Goal: Ask a question

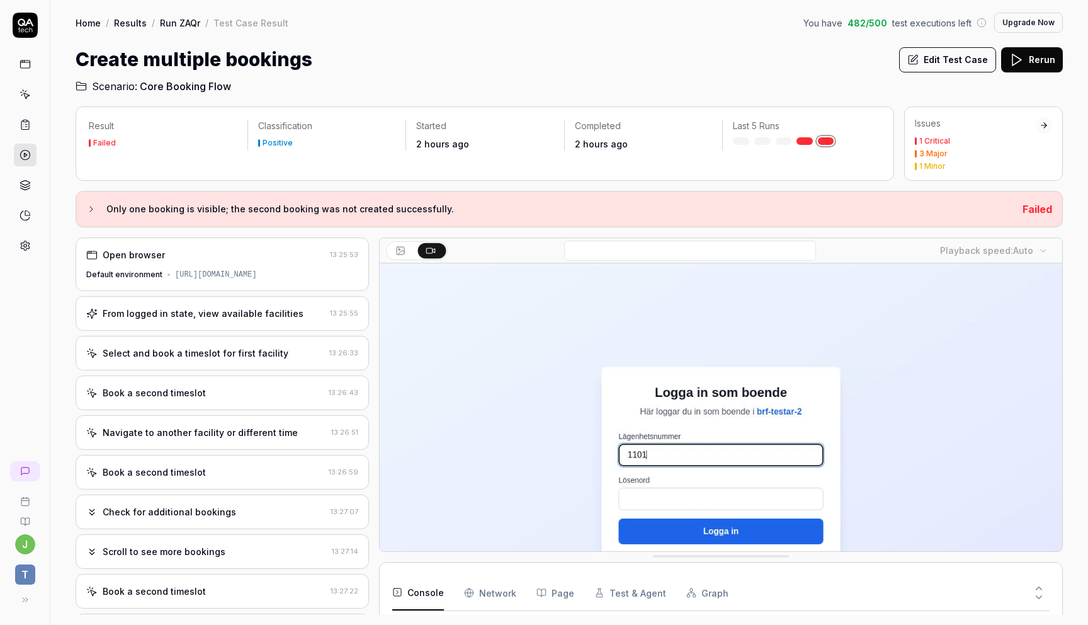
scroll to position [469, 0]
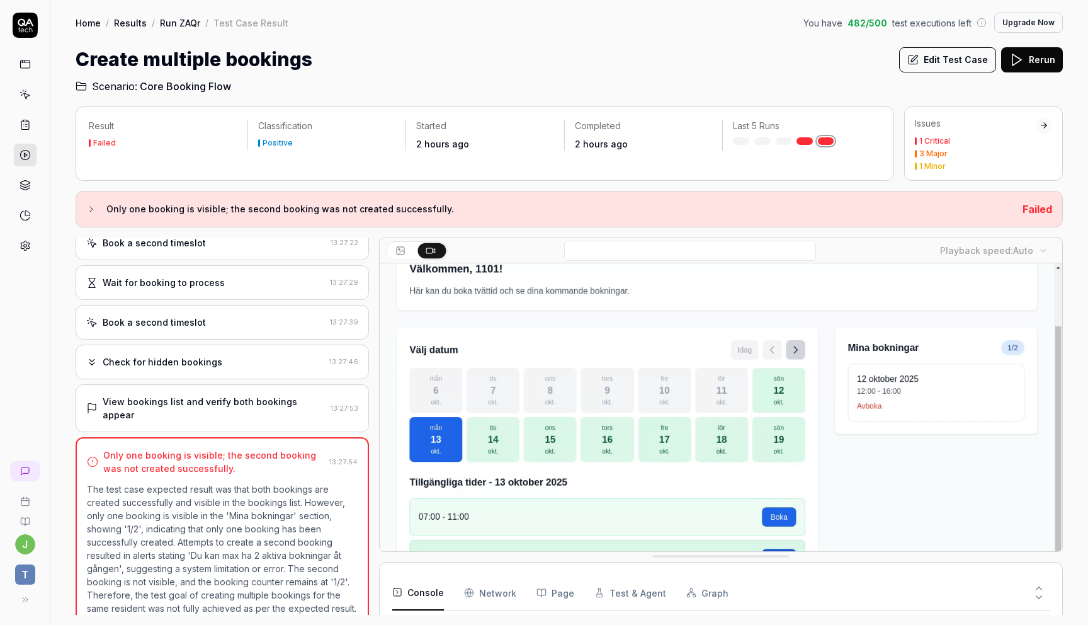
click at [180, 19] on link "Run ZAQr" at bounding box center [180, 22] width 40 height 13
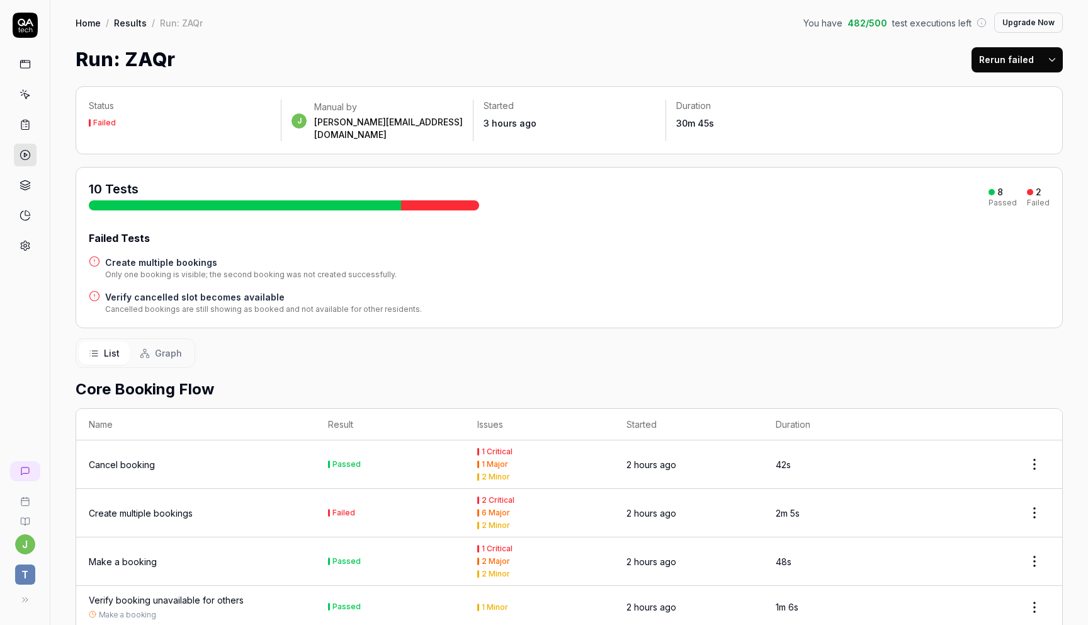
click at [126, 26] on link "Results" at bounding box center [130, 22] width 33 height 13
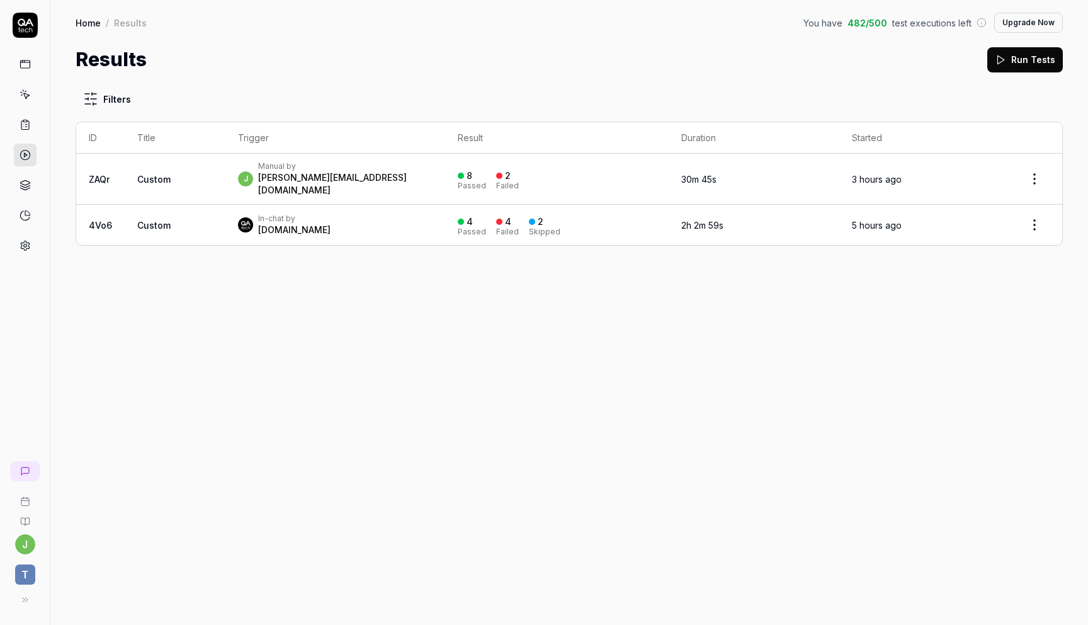
click at [91, 25] on link "Home" at bounding box center [88, 22] width 25 height 13
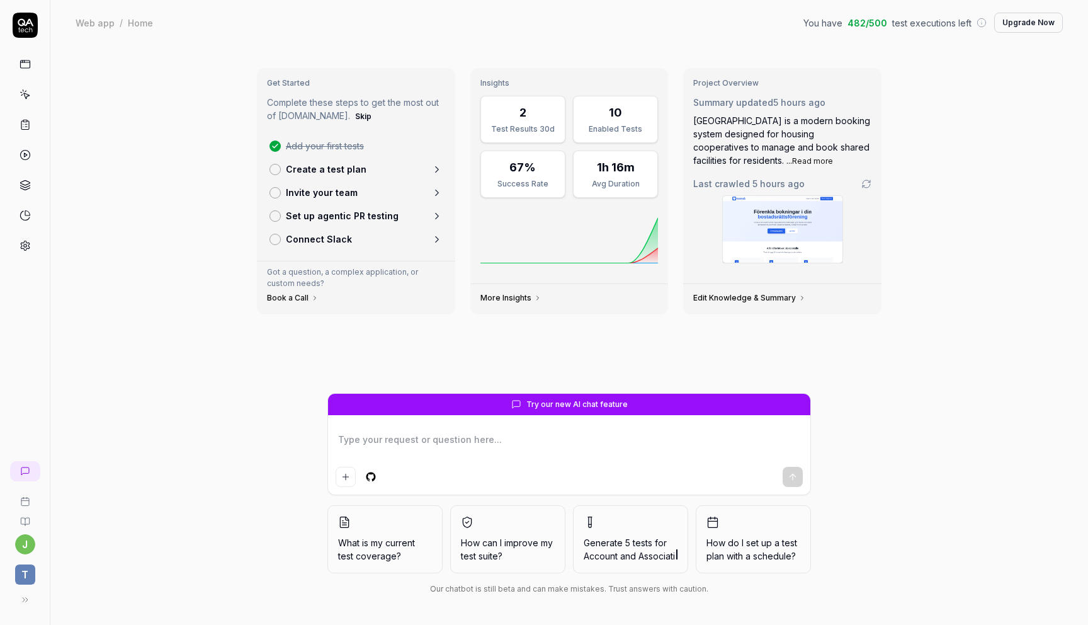
click at [513, 443] on textarea at bounding box center [569, 445] width 467 height 31
type textarea "*"
type textarea "Skapa några admin-test som loggar in på admin-sidan. Här har du olika inloggnin…"
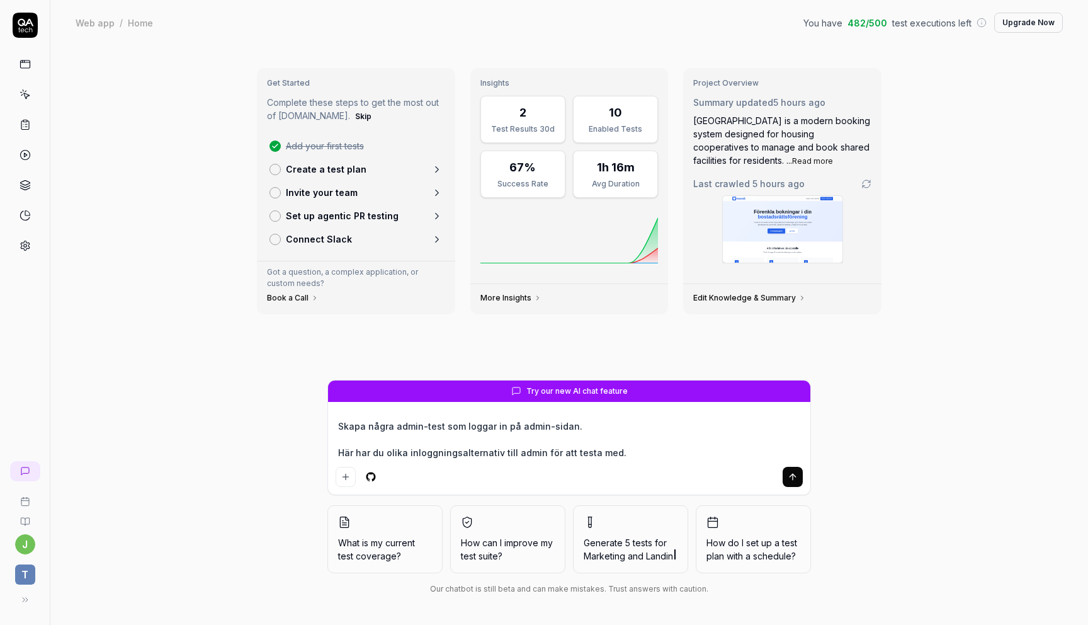
type textarea "*"
type textarea "Skapa några admin-test som loggar in på admin-sidan. Här har du olika inloggnin…"
type textarea "*"
type textarea "Skapa några admin-test som loggar in på admin-sidan. Här har du olika inloggnin…"
type textarea "*"
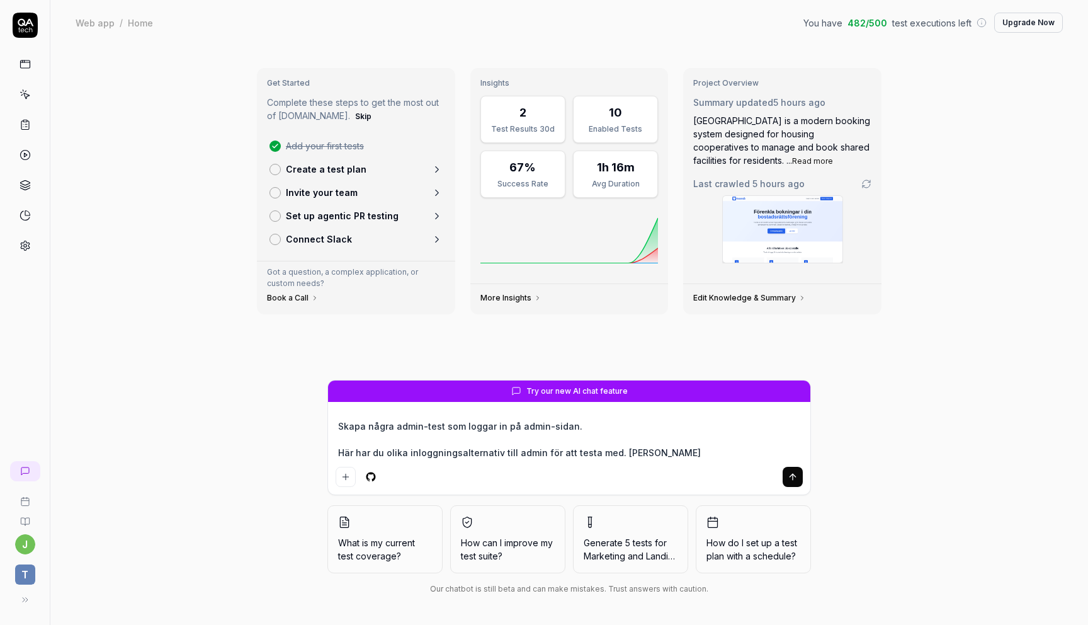
type textarea "Skapa några admin-test som loggar in på admin-sidan. Här har du olika inloggnin…"
type textarea "*"
type textarea "Skapa några admin-test som loggar in på admin-sidan. Här har du olika inloggnin…"
type textarea "*"
type textarea "Skapa några admin-test som loggar in på admin-sidan. Här har du olika inloggnin…"
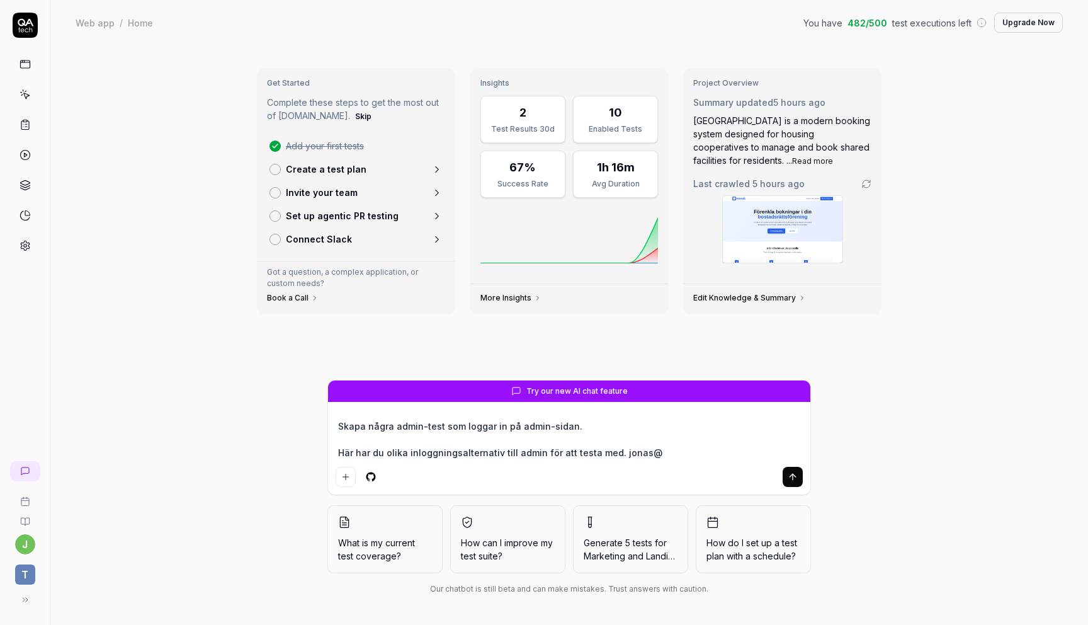
type textarea "*"
type textarea "Skapa några admin-test som loggar in på admin-sidan. Här har du olika inloggnin…"
type textarea "*"
type textarea "Skapa några admin-test som loggar in på admin-sidan. Här har du olika inloggnin…"
type textarea "*"
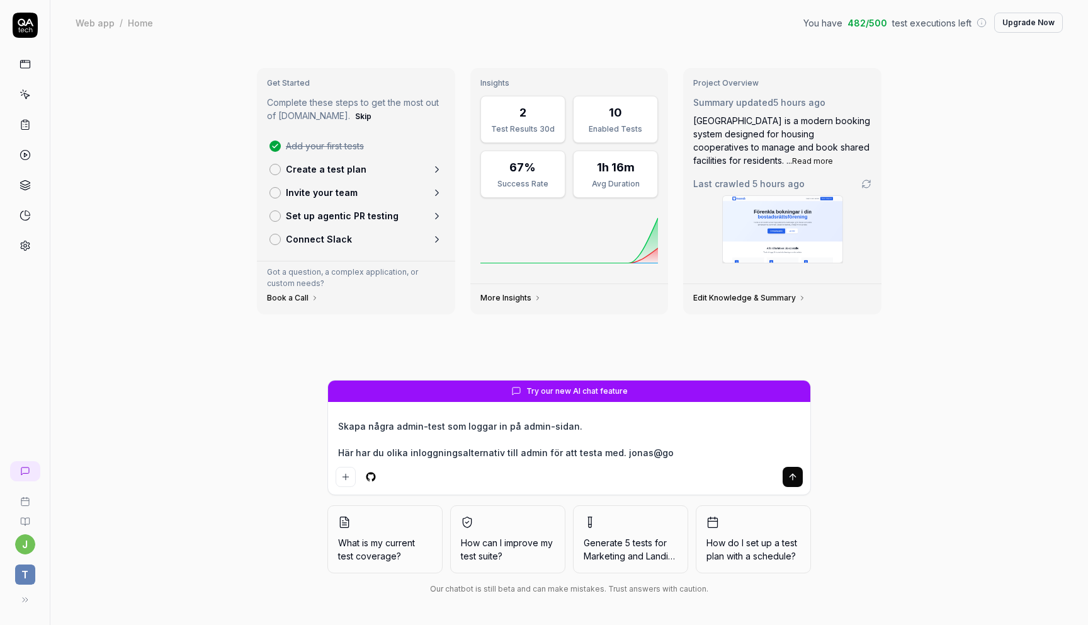
type textarea "Skapa några admin-test som loggar in på admin-sidan. Här har du olika inloggnin…"
type textarea "*"
type textarea "Skapa några admin-test som loggar in på admin-sidan. Här har du olika inloggnin…"
type textarea "*"
type textarea "Skapa några admin-test som loggar in på admin-sidan. Här har du olika inloggnin…"
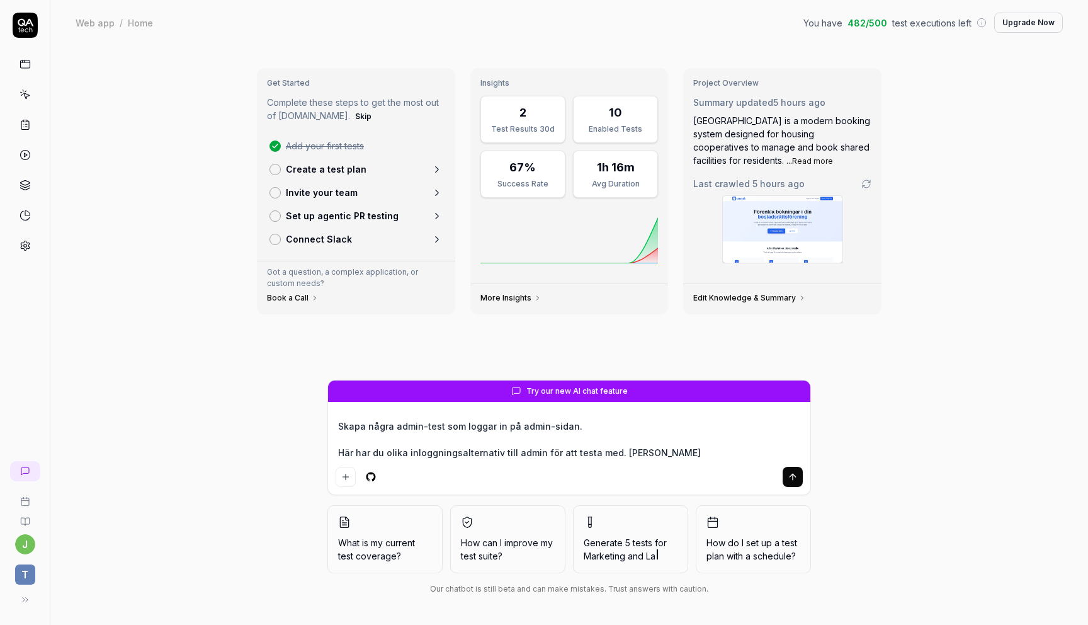
type textarea "*"
type textarea "Skapa några admin-test som loggar in på admin-sidan. Här har du olika inloggnin…"
type textarea "*"
type textarea "Skapa några admin-test som loggar in på admin-sidan. Här har du olika inloggnin…"
type textarea "*"
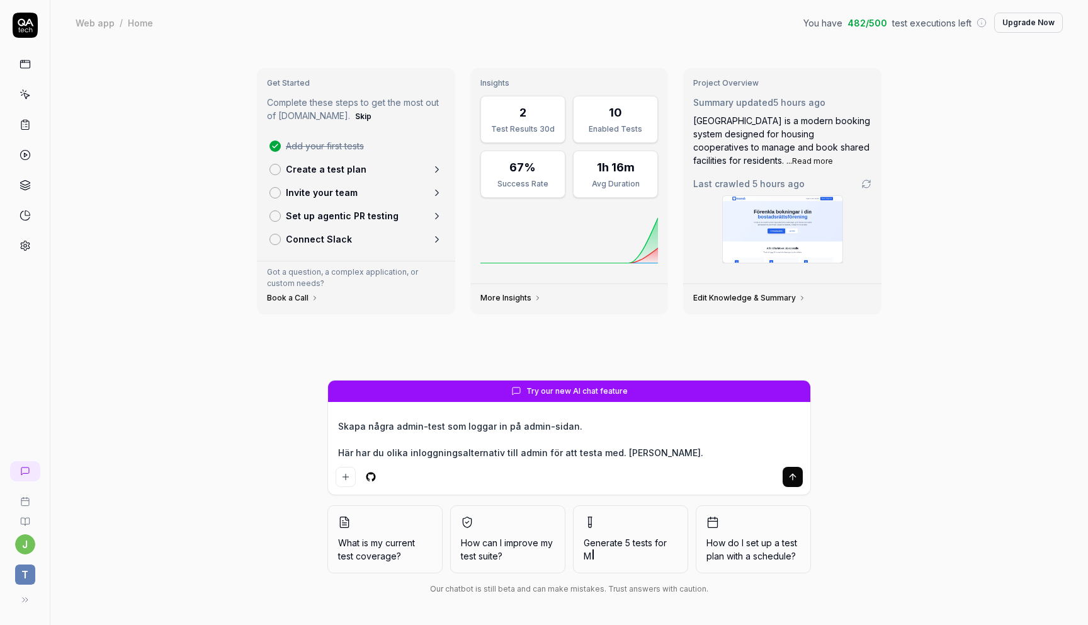
type textarea "Skapa några admin-test som loggar in på admin-sidan. Här har du olika inloggnin…"
type textarea "*"
type textarea "Skapa några admin-test som loggar in på admin-sidan. Här har du olika inloggnin…"
type textarea "*"
type textarea "Skapa några admin-test som loggar in på admin-sidan. Här har du olika inloggnin…"
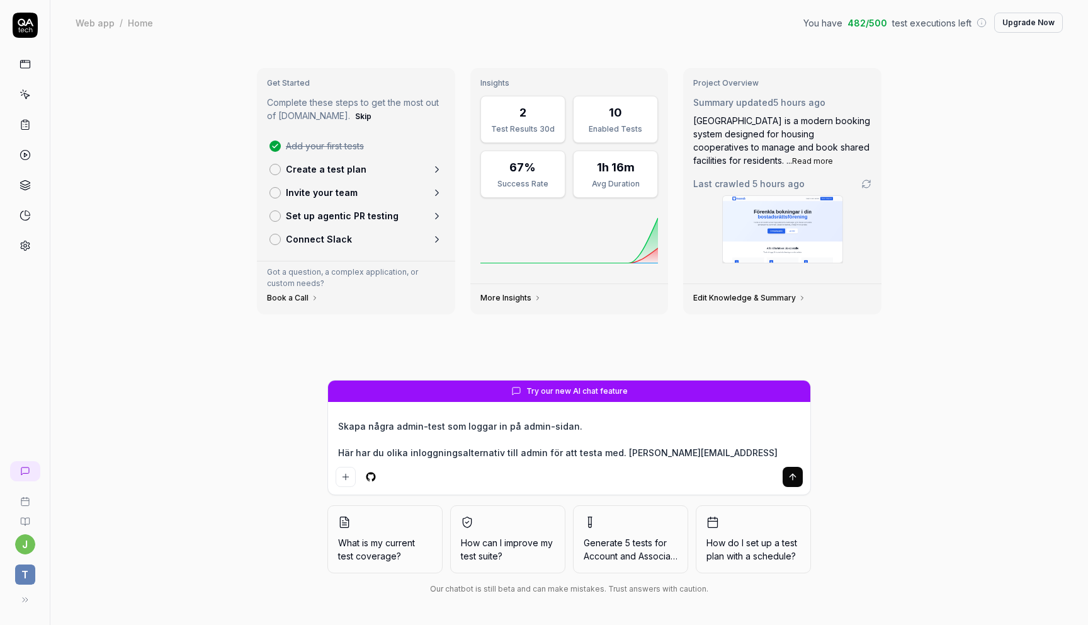
type textarea "*"
type textarea "Skapa några admin-test som loggar in på admin-sidan. Här har du olika inloggnin…"
type textarea "*"
type textarea "Skapa några admin-test som loggar in på admin-sidan. Här har du olika inloggnin…"
type textarea "*"
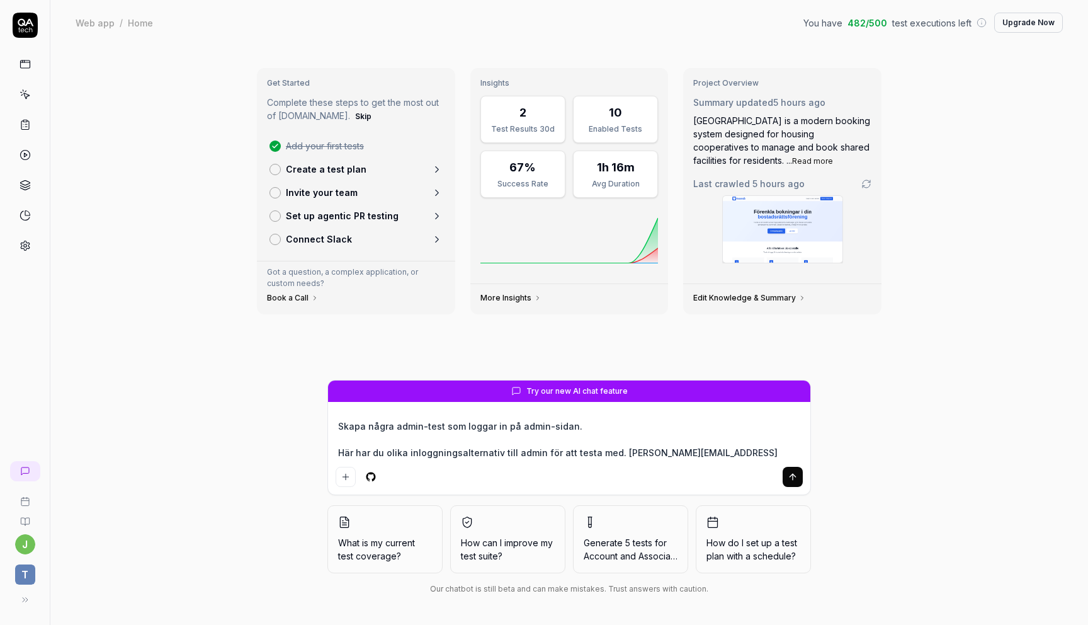
type textarea "Skapa några admin-test som loggar in på admin-sidan. Här har du olika inloggnin…"
type textarea "*"
type textarea "Skapa några admin-test som loggar in på admin-sidan. Här har du olika inloggnin…"
type textarea "*"
type textarea "Skapa några admin-test som loggar in på admin-sidan. Här har du olika inloggnin…"
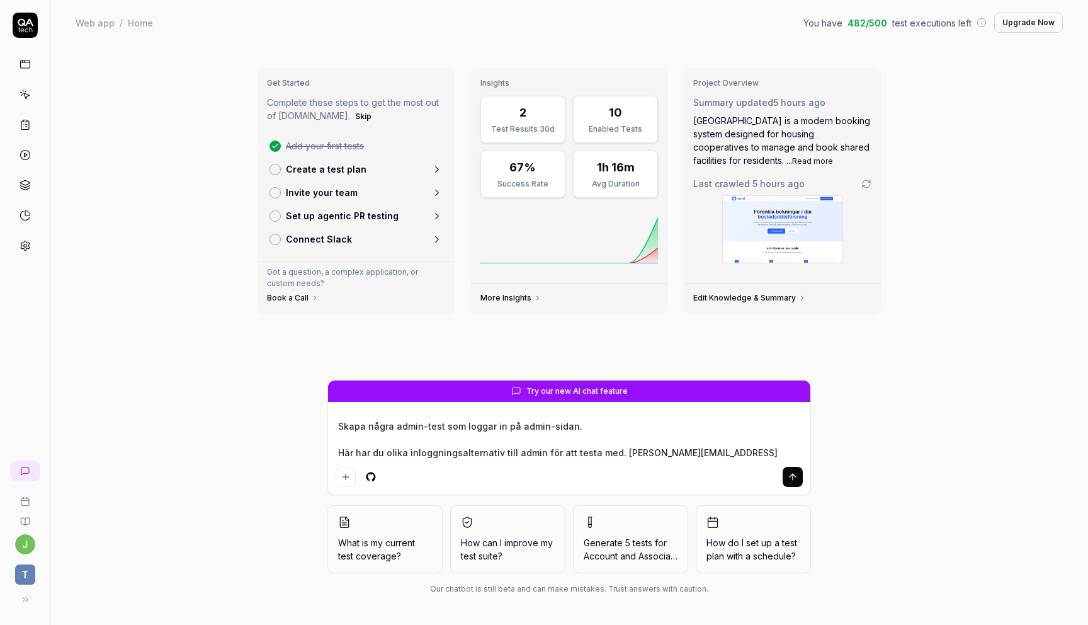
type textarea "*"
type textarea "Skapa några admin-test som loggar in på admin-sidan. Här har du olika inloggnin…"
type textarea "*"
type textarea "Skapa några admin-test som loggar in på admin-sidan. Här har du olika inloggnin…"
type textarea "*"
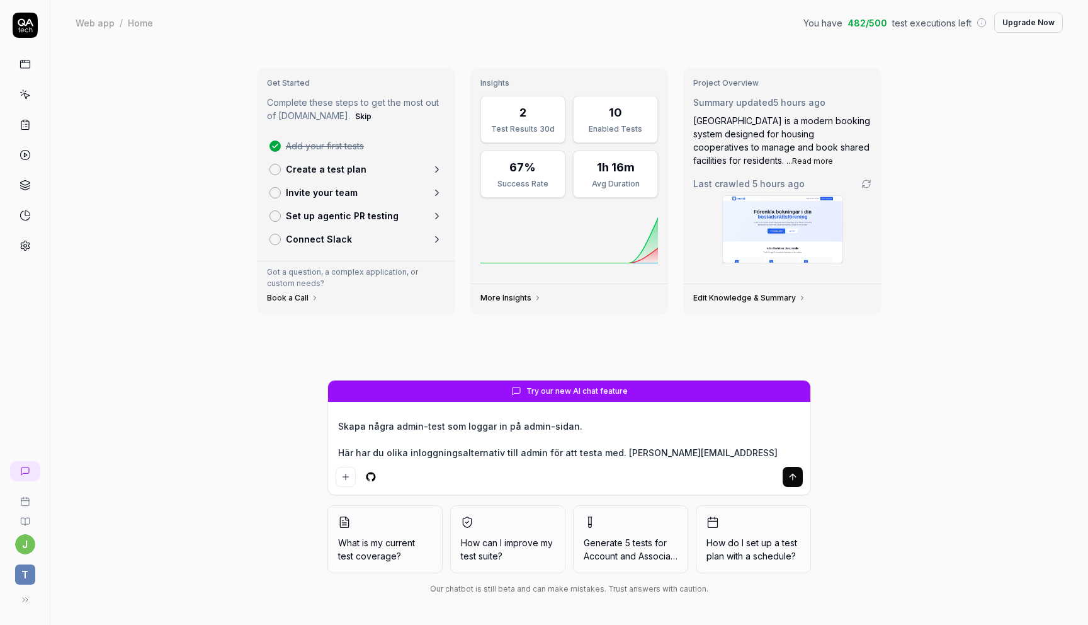
type textarea "Skapa några admin-test som loggar in på admin-sidan. Här har du olika inloggnin…"
type textarea "*"
type textarea "Skapa några admin-test som loggar in på admin-sidan. Här har du olika inloggnin…"
type textarea "*"
type textarea "Skapa några admin-test som loggar in på admin-sidan. Här har du olika inloggnin…"
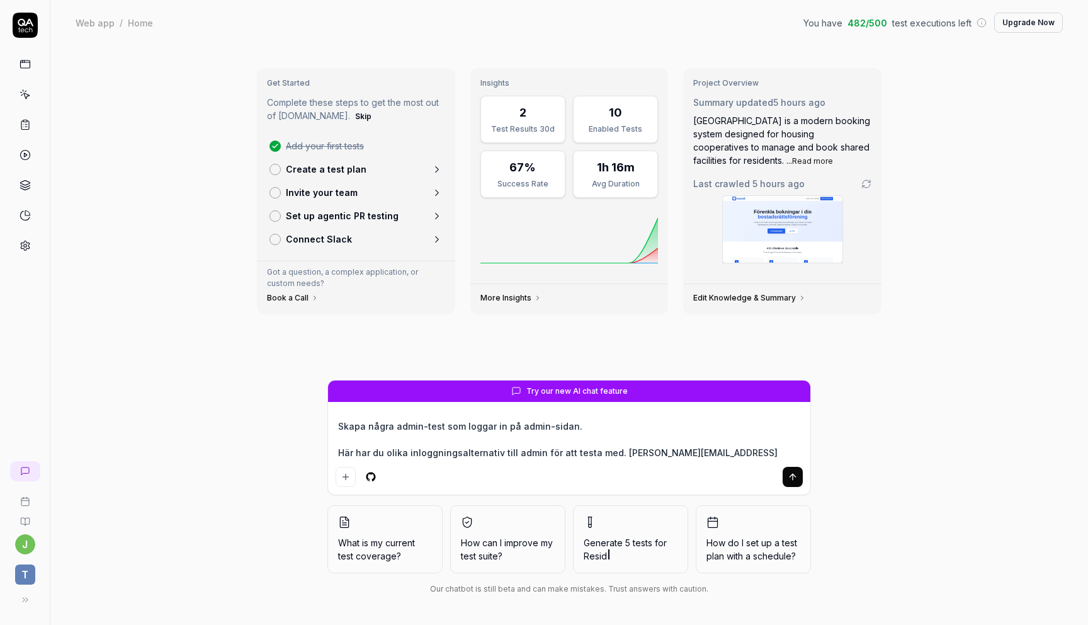
type textarea "*"
type textarea "Skapa några admin-test som loggar in på admin-sidan. Här har du olika inloggnin…"
type textarea "*"
type textarea "Skapa några admin-test som loggar in på admin-sidan. Här har du olika inloggnin…"
type textarea "*"
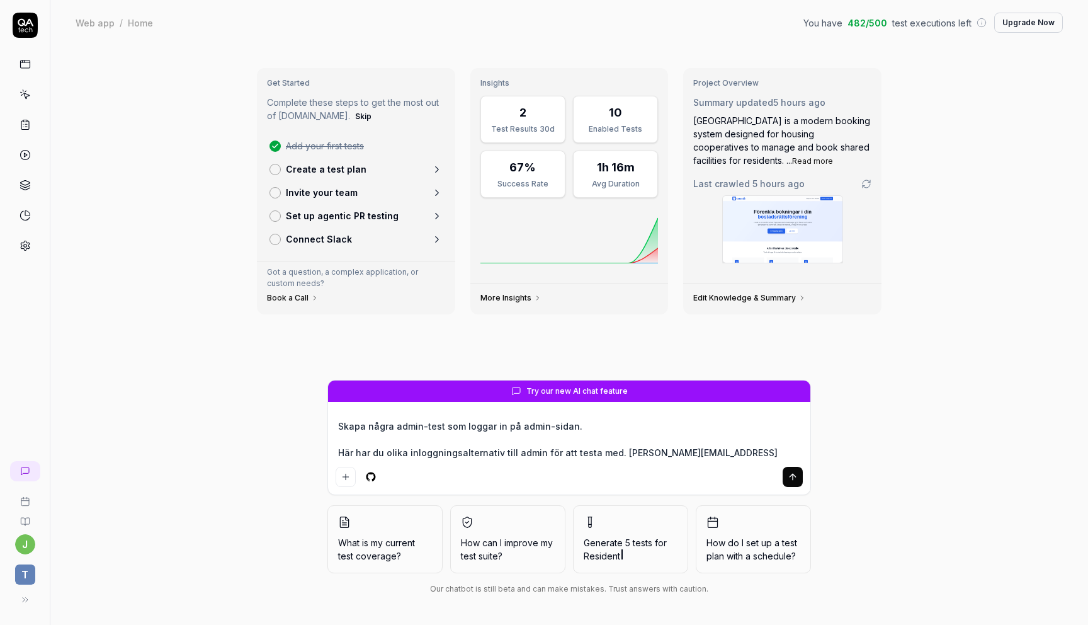
type textarea "Skapa några admin-test som loggar in på admin-sidan. Här har du olika inloggnin…"
type textarea "*"
type textarea "Skapa några admin-test som loggar in på admin-sidan. Här har du olika inloggnin…"
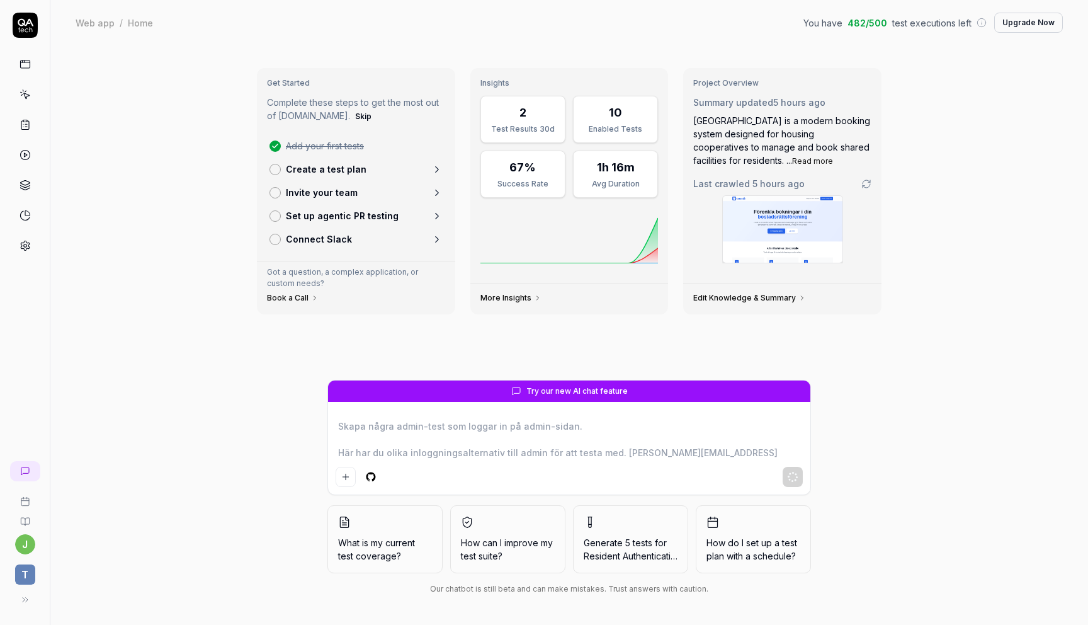
type textarea "*"
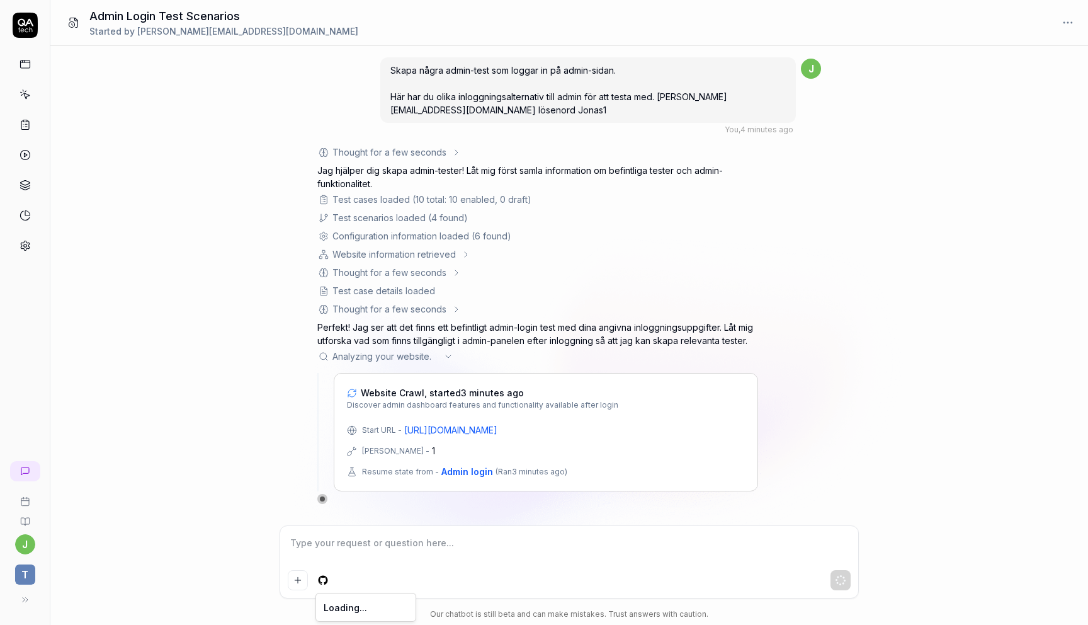
click at [326, 583] on html "j t Admin Login Test Scenarios Started by [PERSON_NAME][EMAIL_ADDRESS][DOMAIN_N…" at bounding box center [544, 312] width 1088 height 625
click at [367, 556] on link "Manage connections" at bounding box center [387, 553] width 94 height 13
type textarea "*"
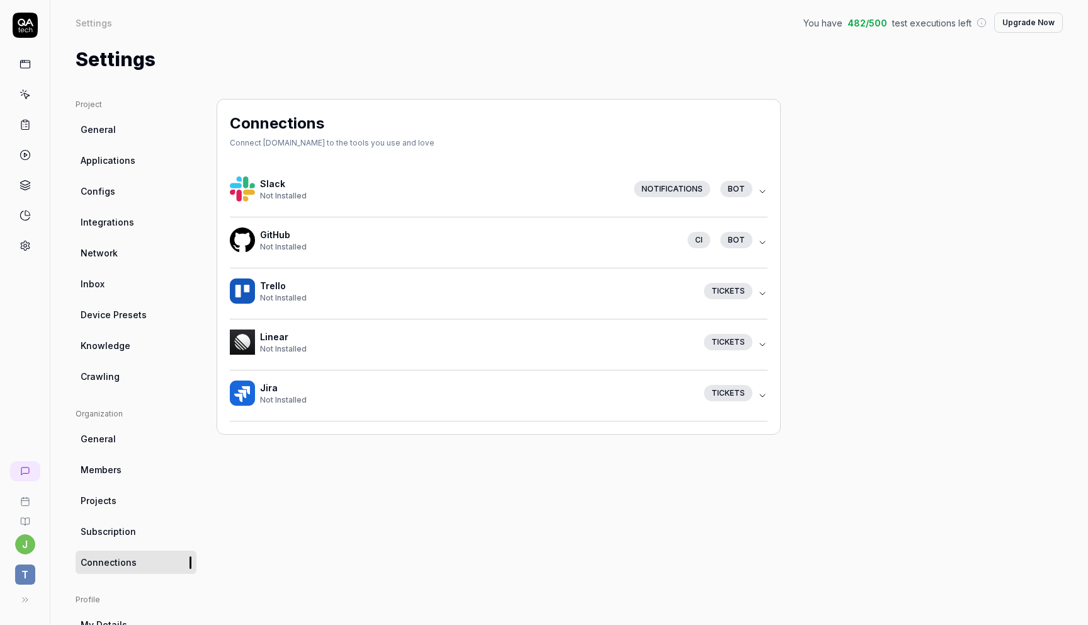
click at [759, 241] on icon "button" at bounding box center [763, 242] width 10 height 10
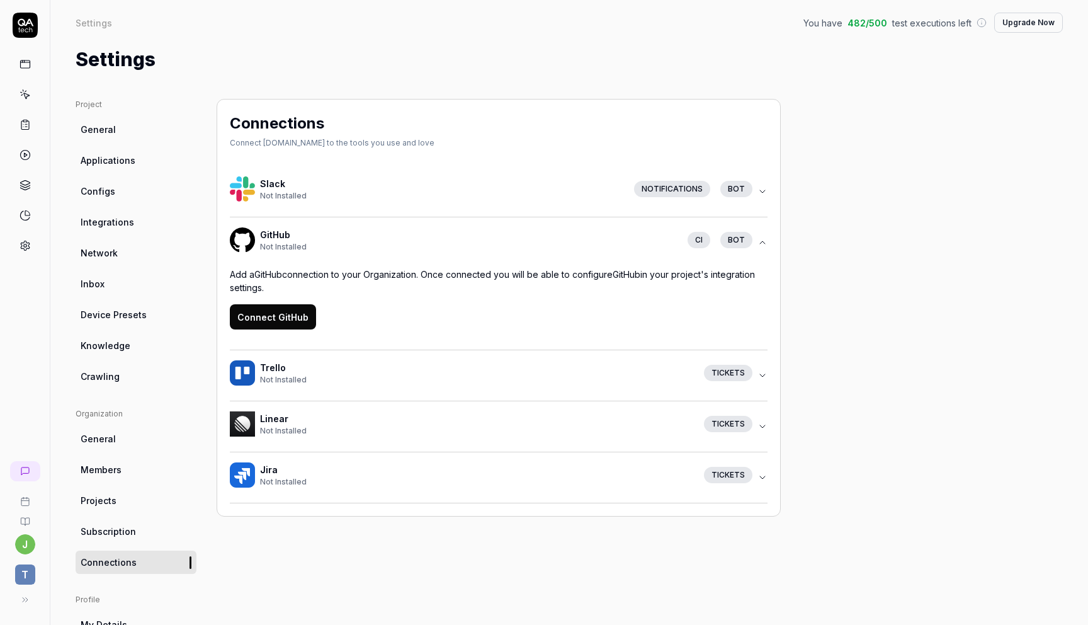
click at [266, 319] on button "Connect GitHub" at bounding box center [273, 316] width 86 height 25
click at [278, 312] on button "Connect GitHub" at bounding box center [273, 316] width 86 height 25
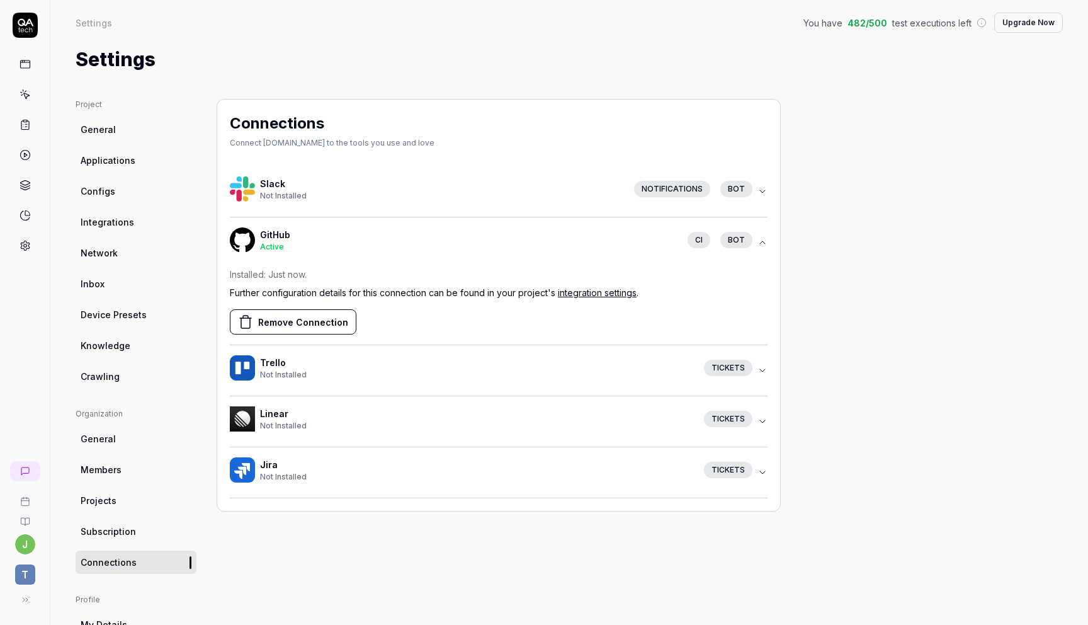
click at [759, 238] on icon "button" at bounding box center [763, 242] width 10 height 10
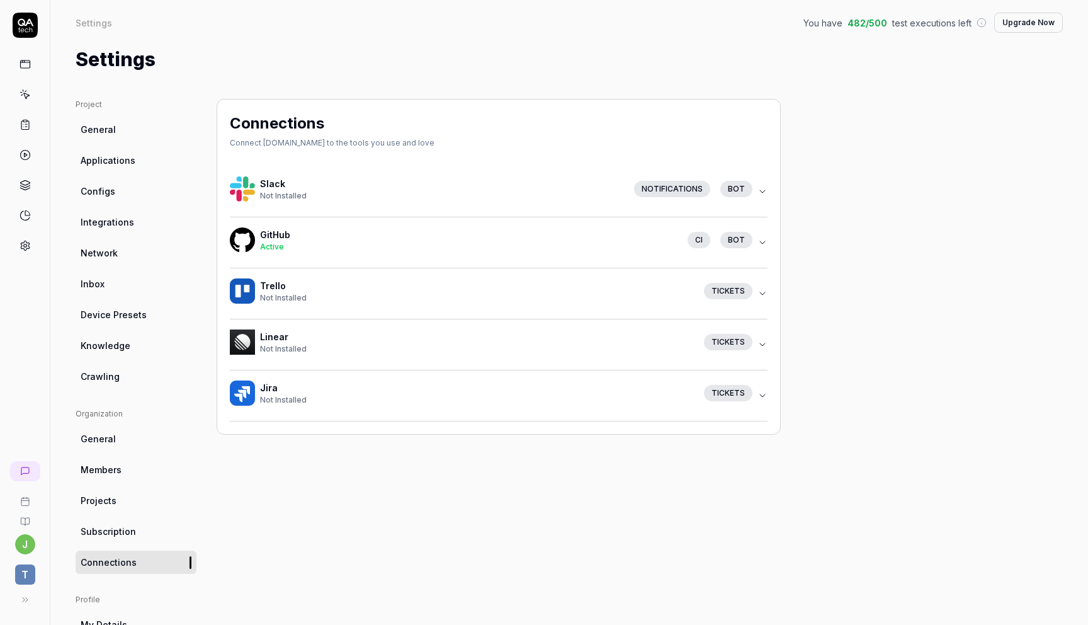
click at [739, 238] on div "bot" at bounding box center [736, 240] width 32 height 16
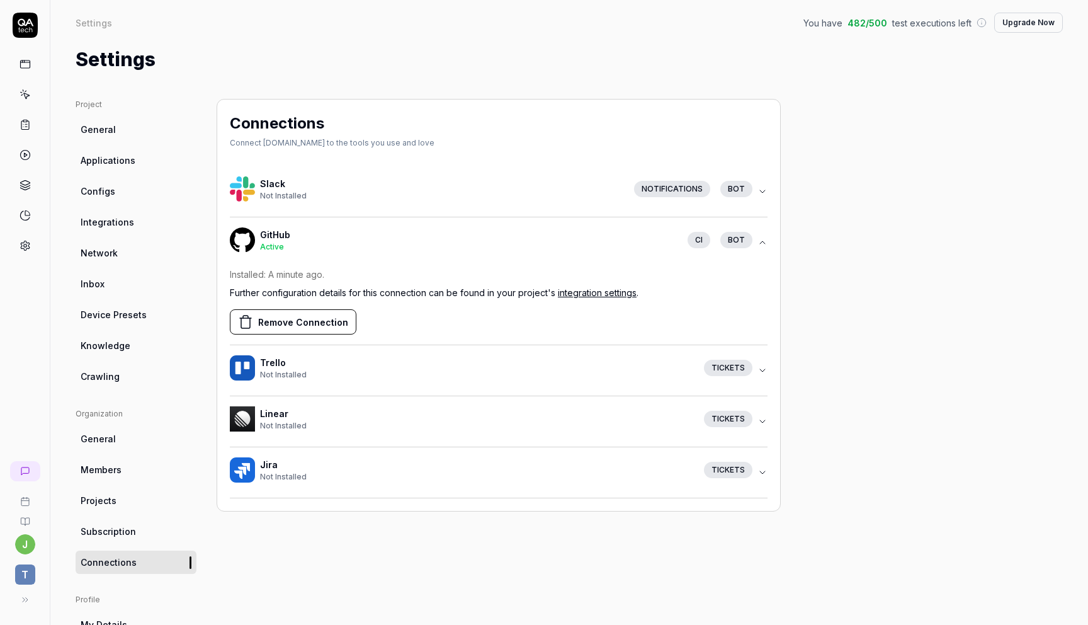
click at [122, 534] on span "Subscription" at bounding box center [108, 531] width 55 height 13
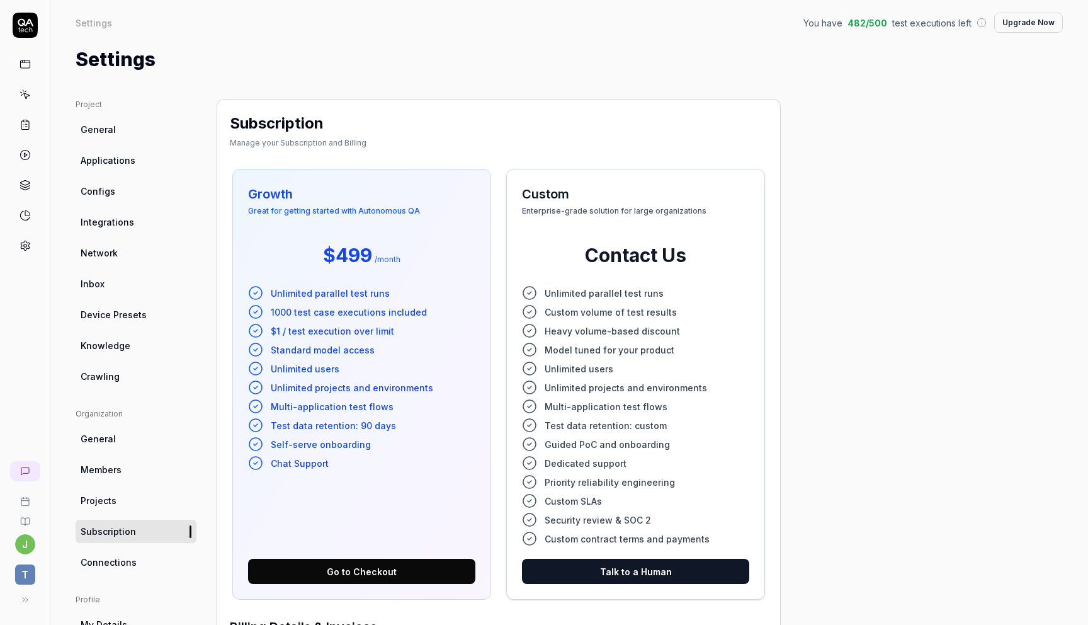
click at [877, 25] on span "482 / 500" at bounding box center [868, 22] width 40 height 13
click at [107, 312] on span "Device Presets" at bounding box center [114, 314] width 66 height 13
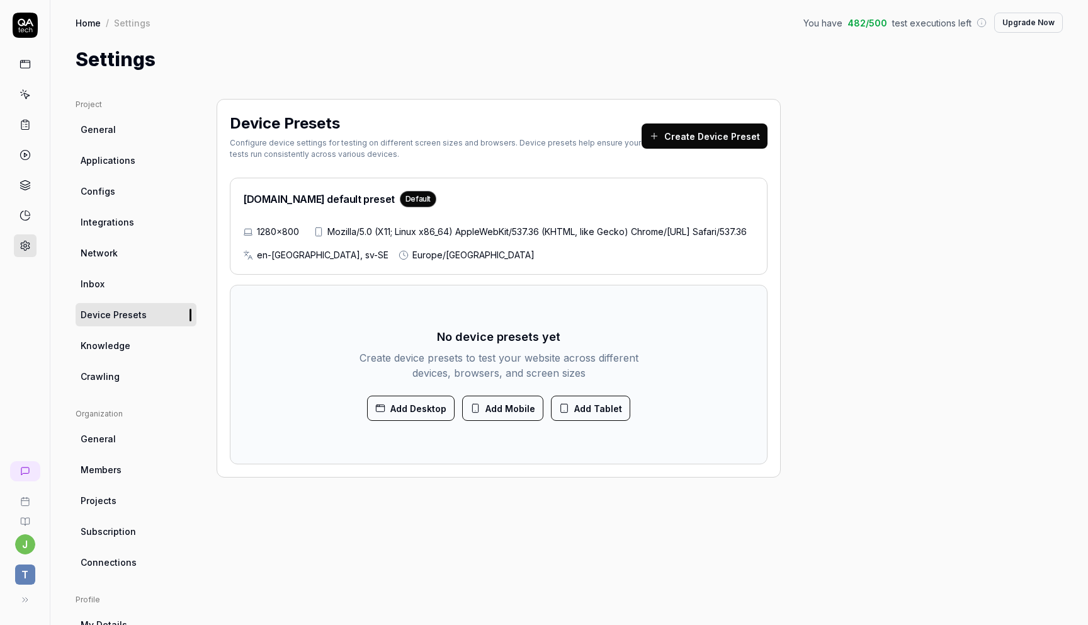
click at [97, 279] on span "Inbox" at bounding box center [93, 283] width 24 height 13
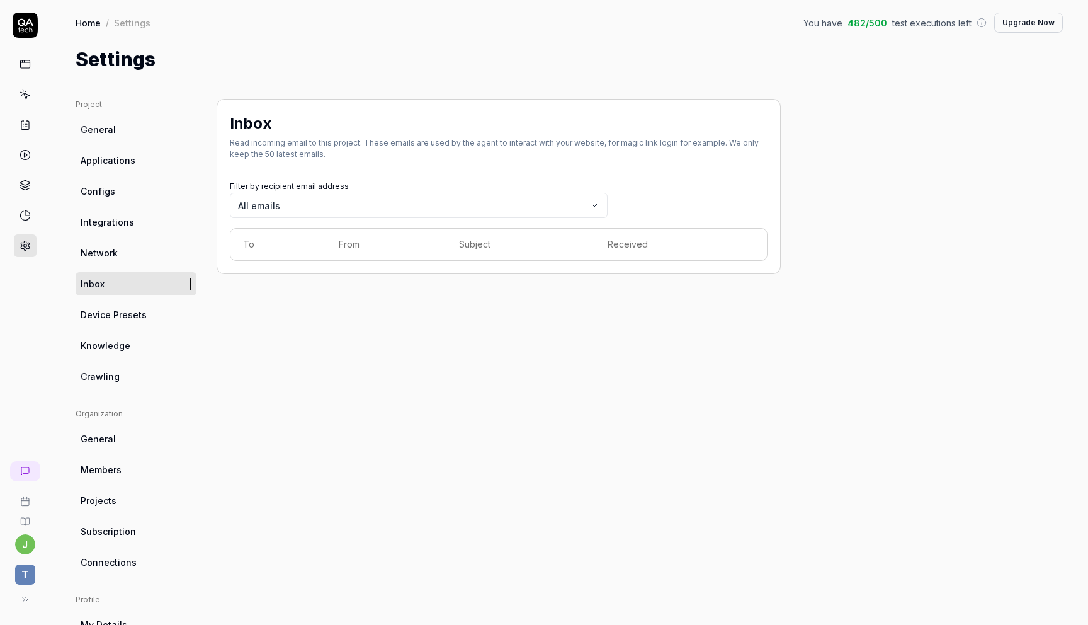
click at [100, 256] on span "Network" at bounding box center [99, 252] width 37 height 13
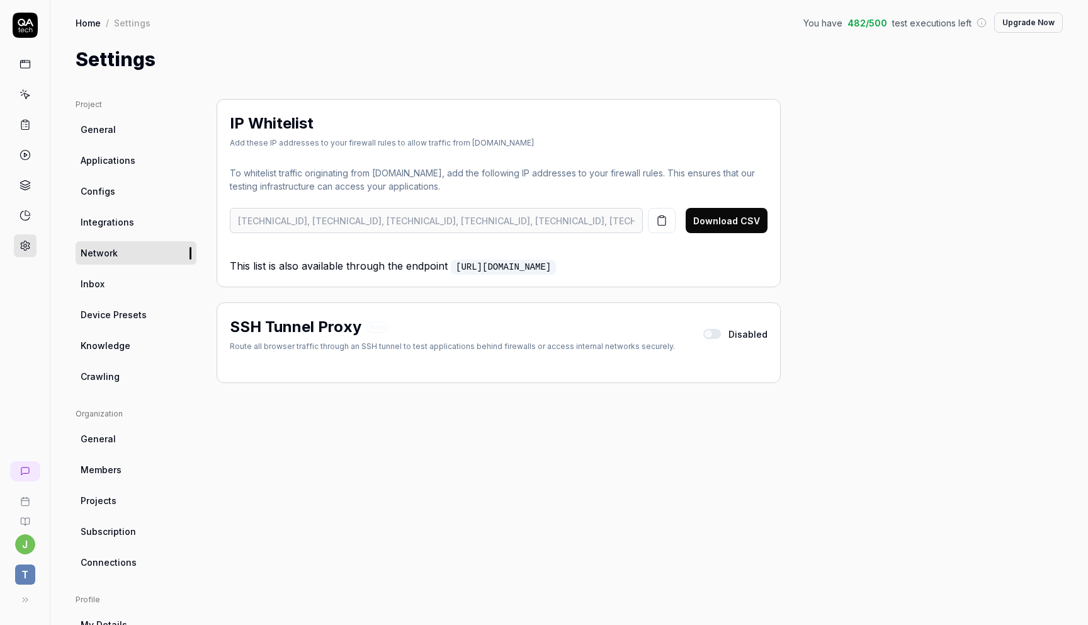
click at [108, 221] on span "Integrations" at bounding box center [108, 221] width 54 height 13
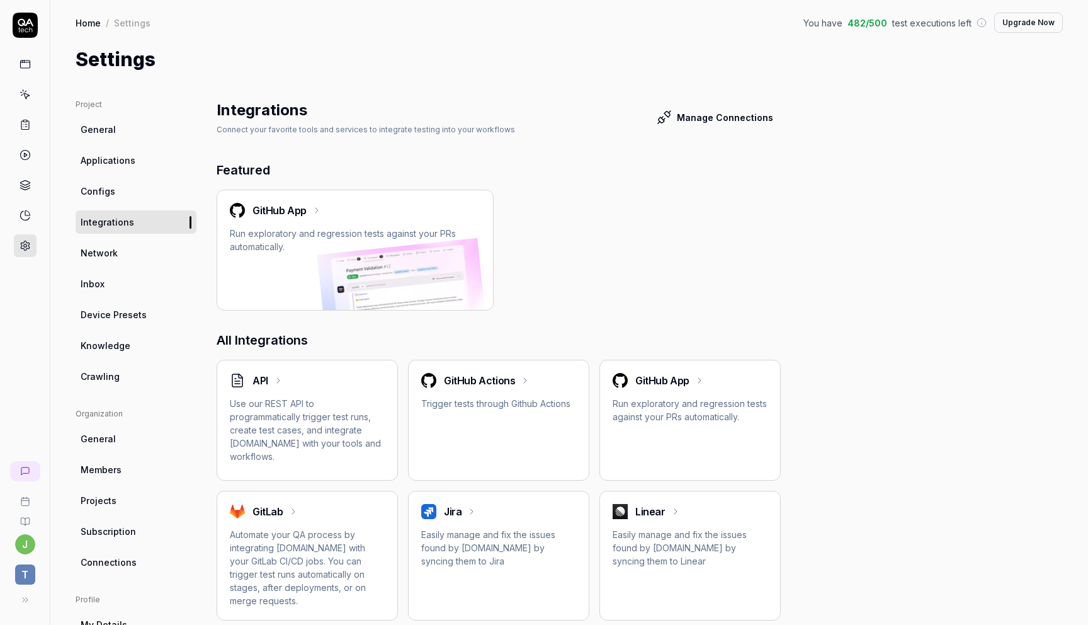
click at [98, 256] on span "Network" at bounding box center [99, 252] width 37 height 13
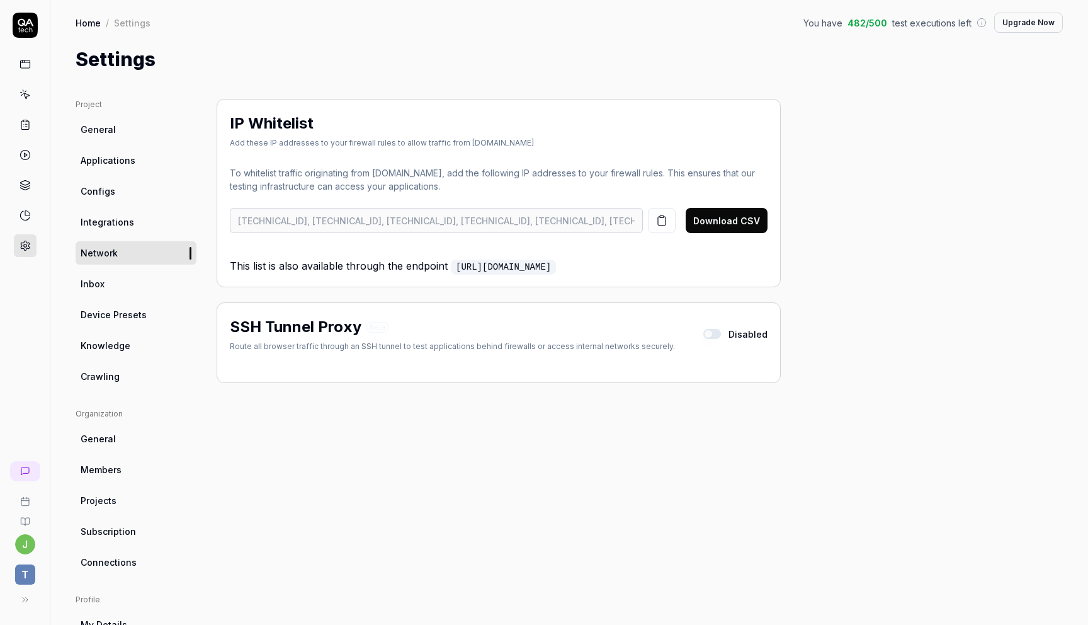
click at [89, 222] on span "Integrations" at bounding box center [108, 221] width 54 height 13
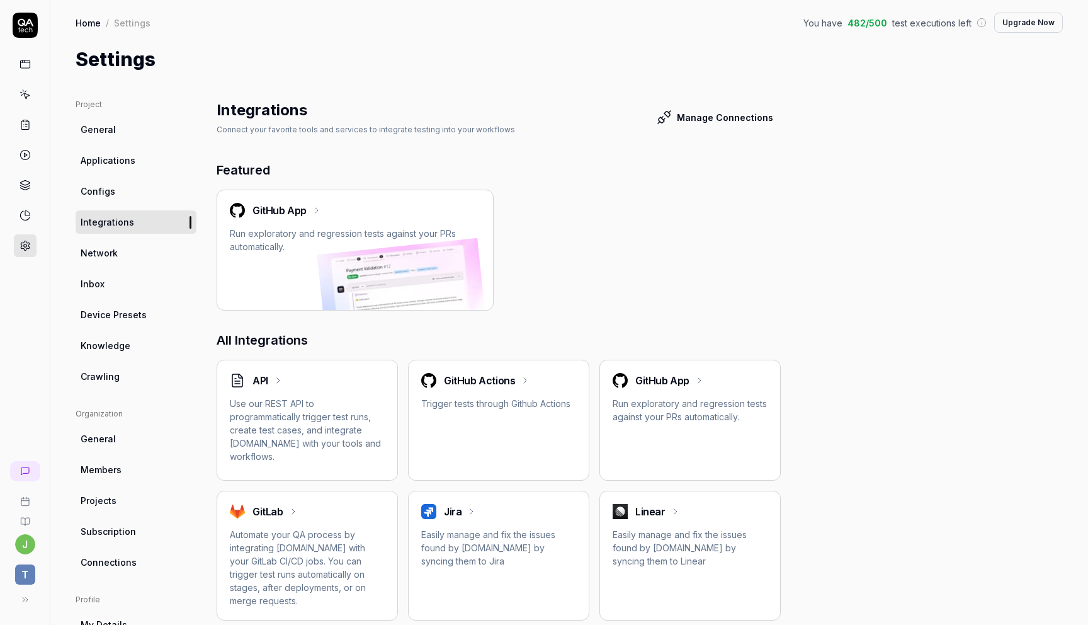
click at [91, 128] on span "General" at bounding box center [98, 129] width 35 height 13
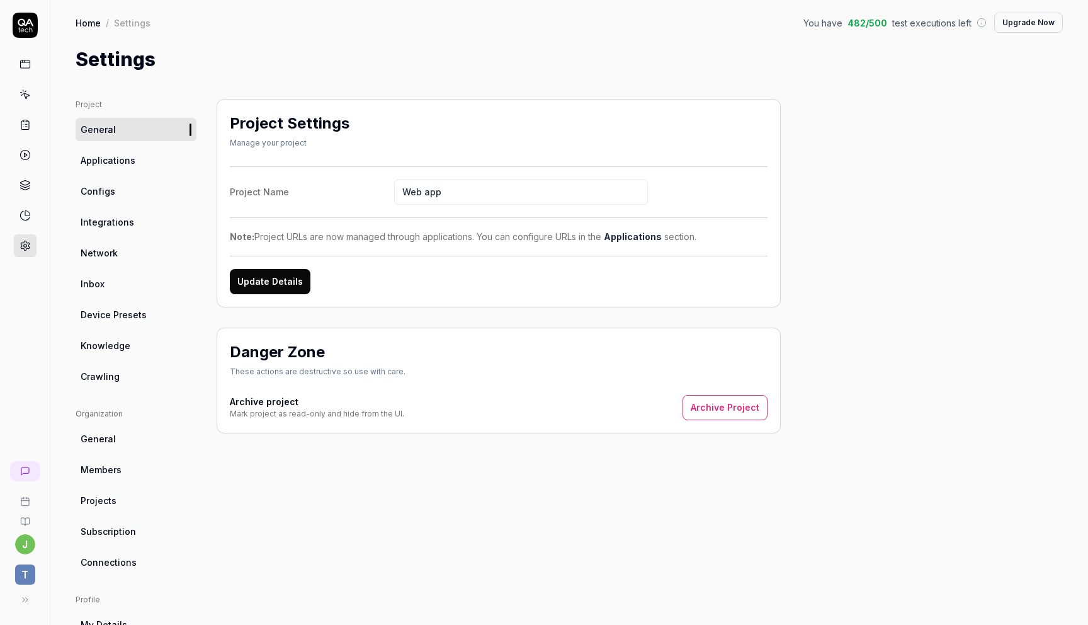
click at [112, 165] on span "Applications" at bounding box center [108, 160] width 55 height 13
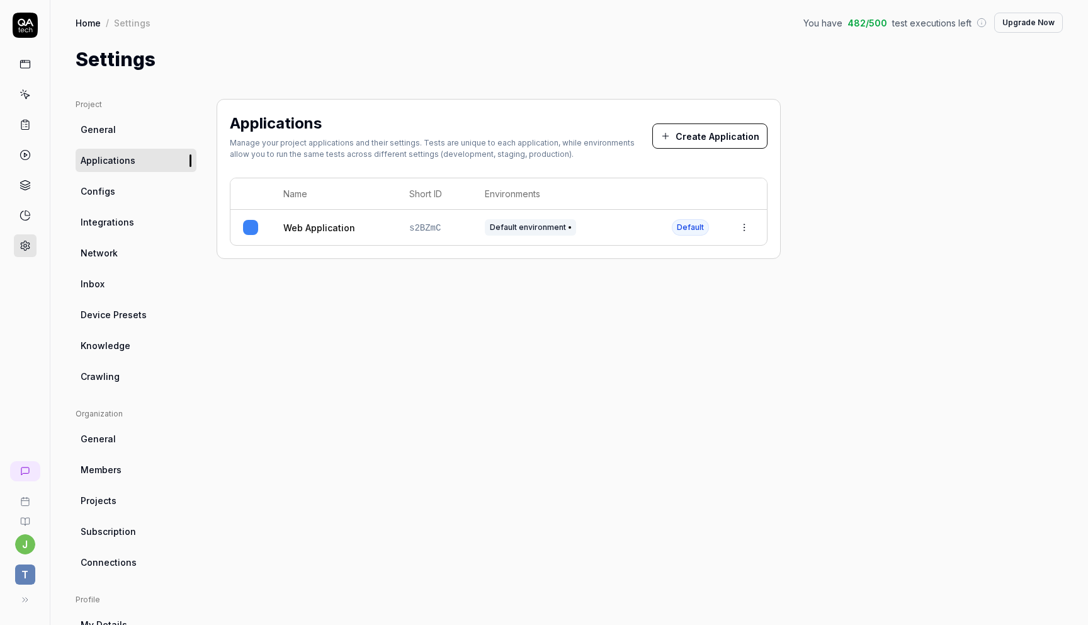
click at [313, 227] on link "Web Application" at bounding box center [319, 227] width 72 height 13
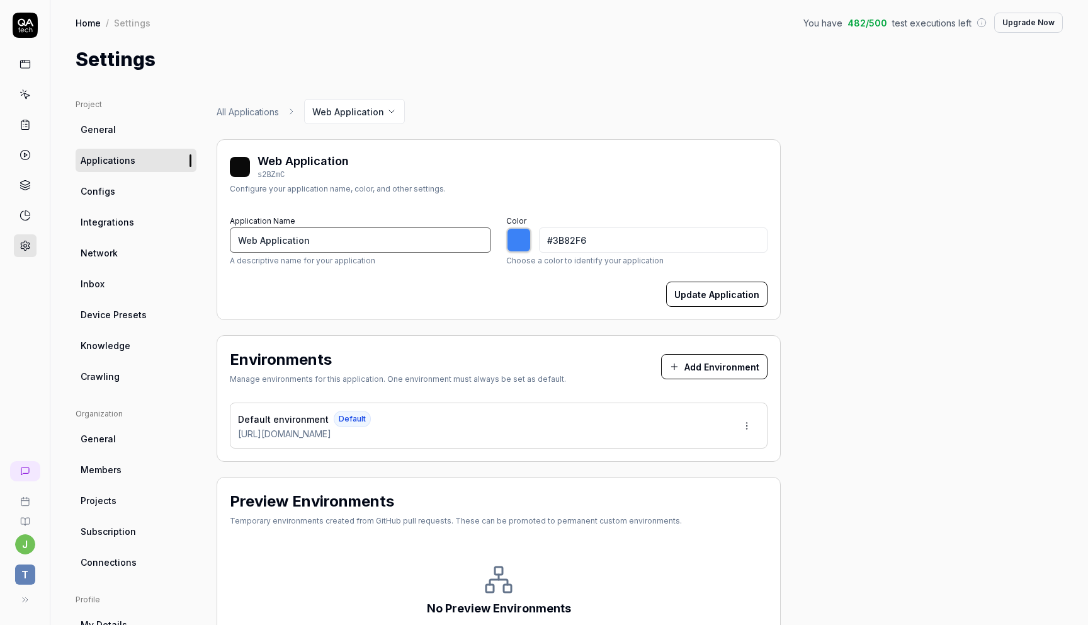
click at [261, 246] on input "Web Application" at bounding box center [360, 239] width 261 height 25
type input "T"
type input "*******"
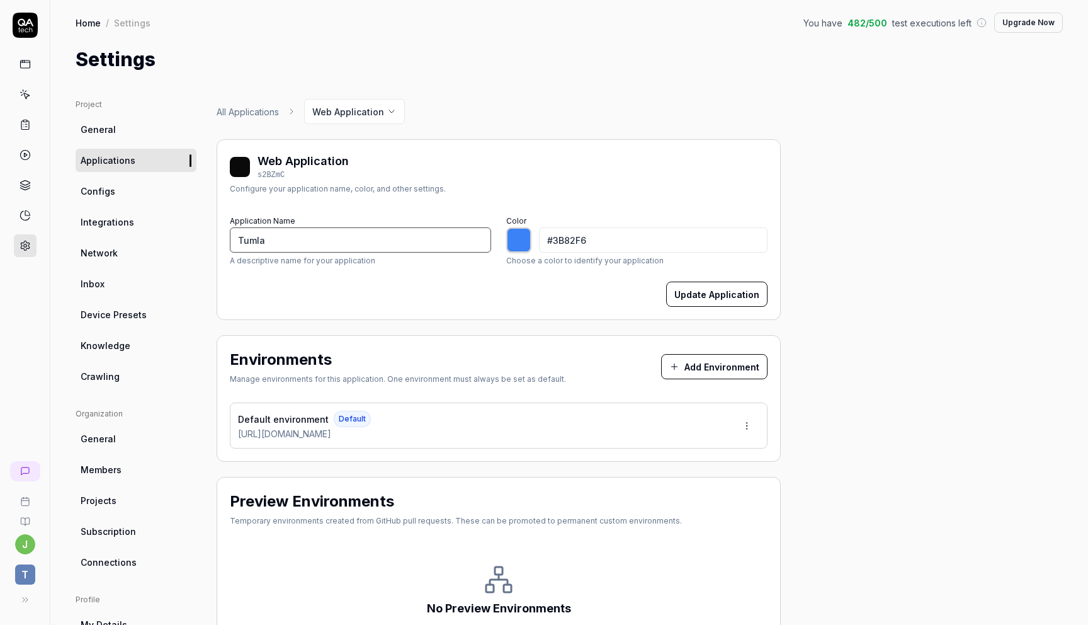
type input "Tumla"
click at [414, 293] on div "Update Application" at bounding box center [499, 293] width 538 height 25
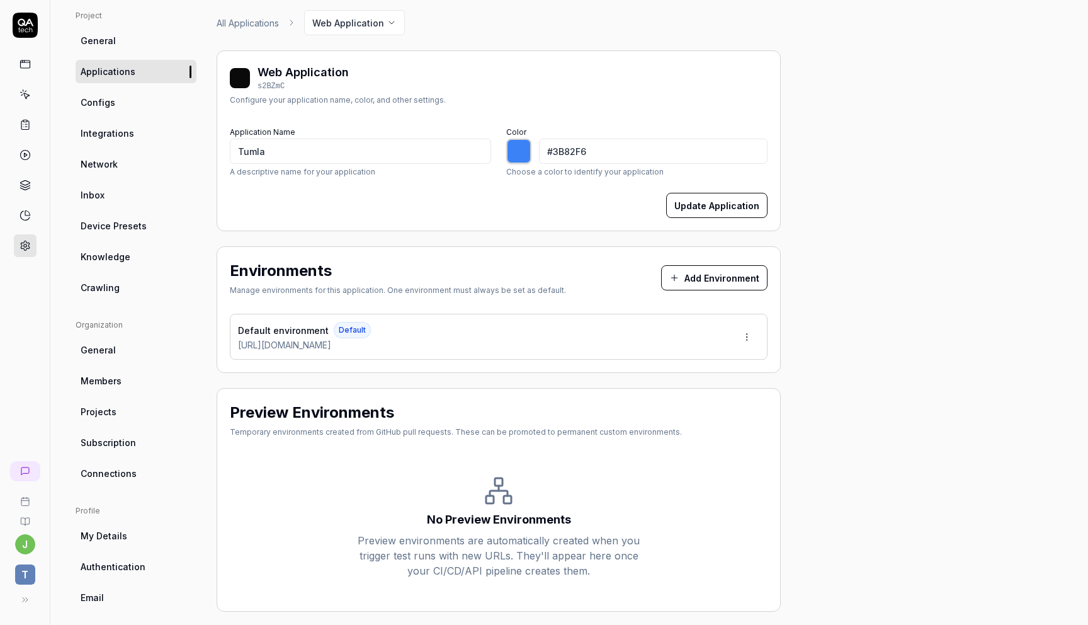
scroll to position [129, 0]
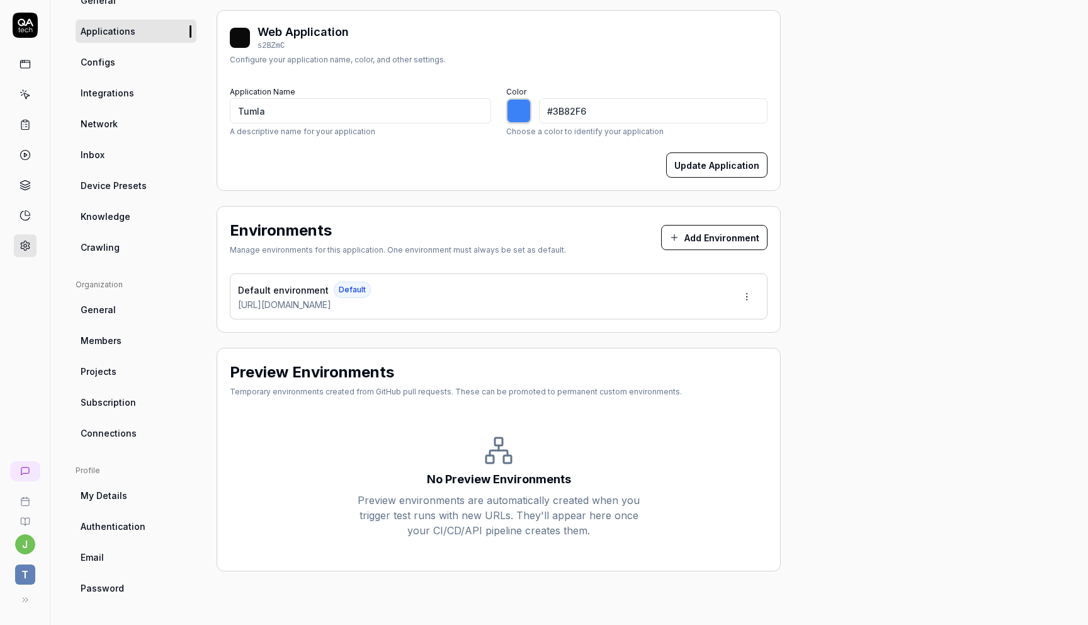
click at [700, 176] on button "Update Application" at bounding box center [716, 164] width 101 height 25
type input "*******"
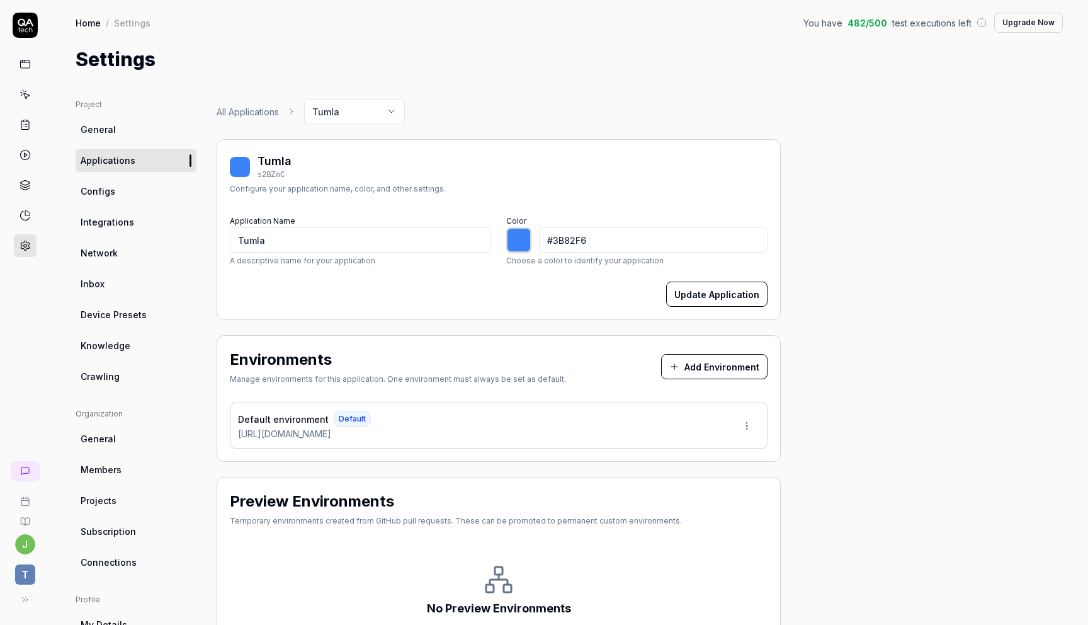
click at [103, 137] on link "General" at bounding box center [136, 129] width 121 height 23
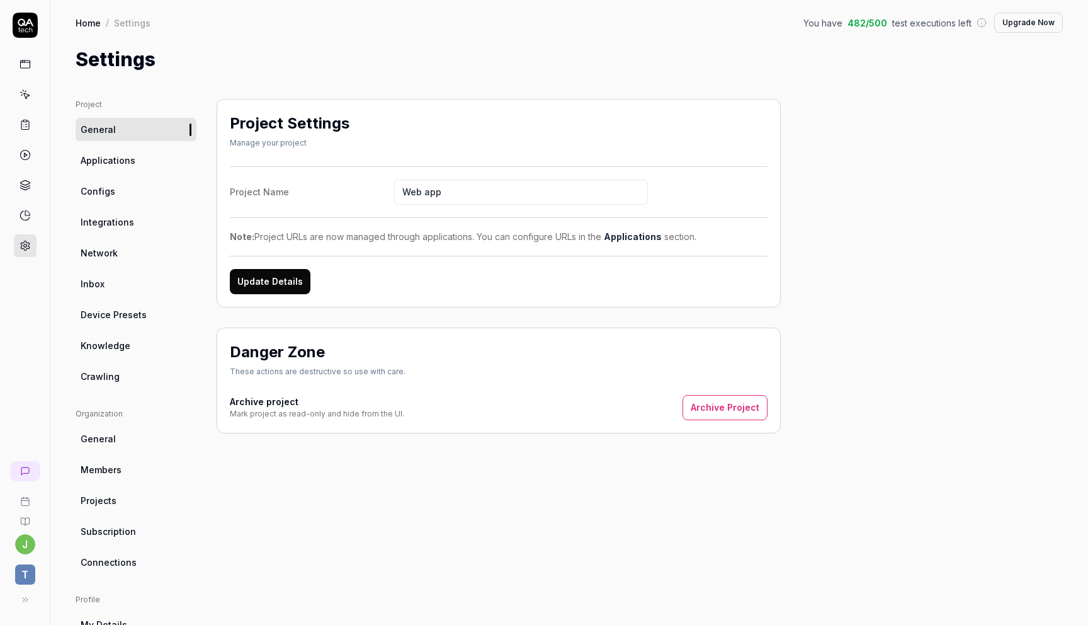
click at [26, 73] on link at bounding box center [25, 64] width 23 height 23
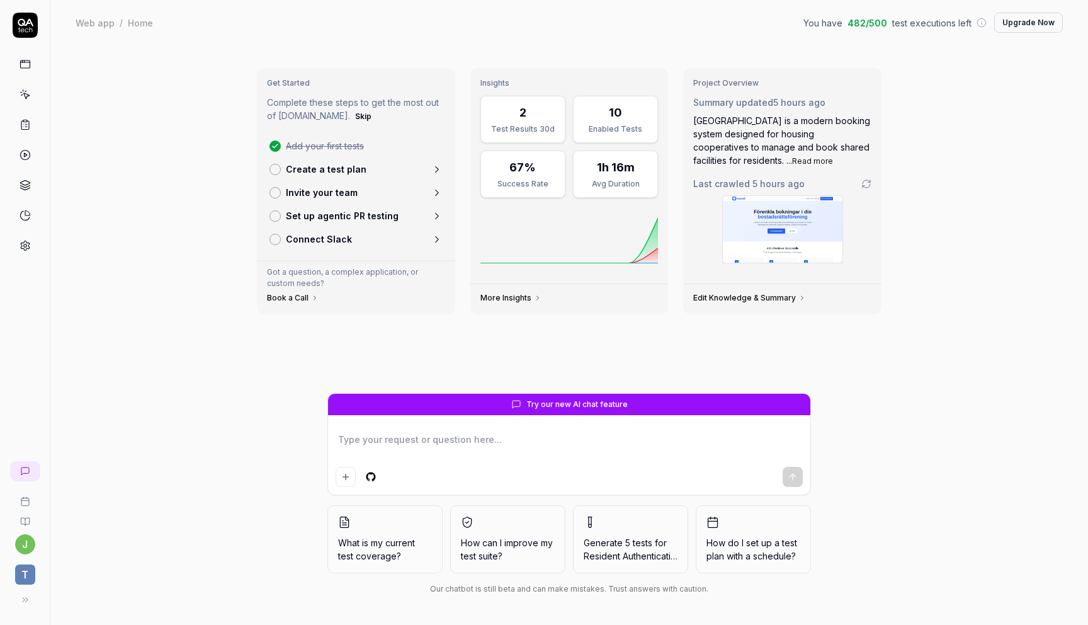
click at [23, 179] on icon at bounding box center [25, 184] width 11 height 11
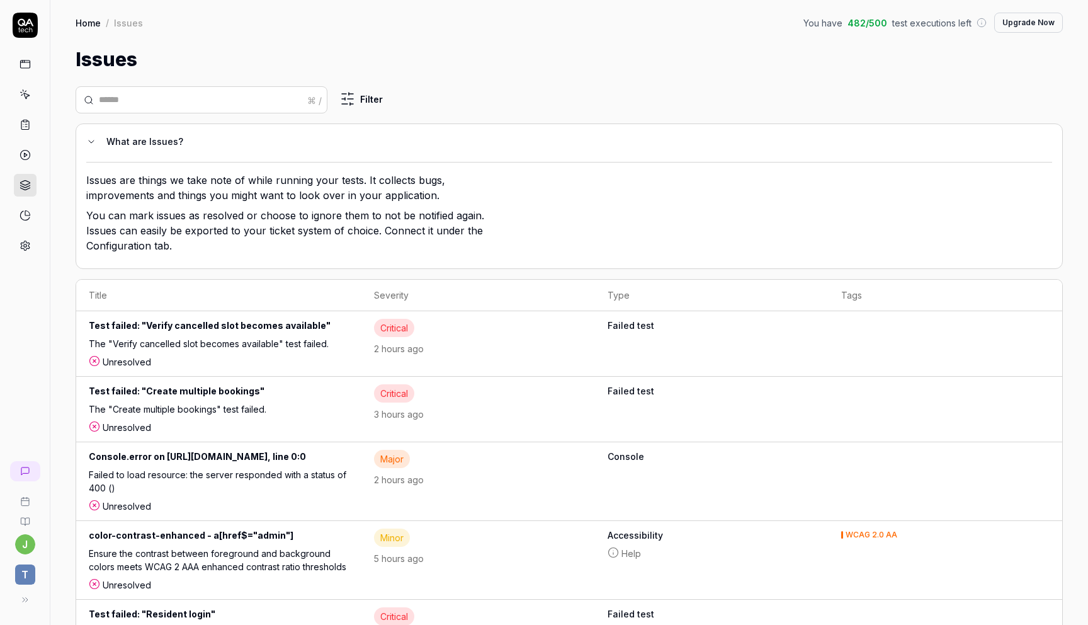
click at [26, 67] on icon at bounding box center [25, 64] width 11 height 11
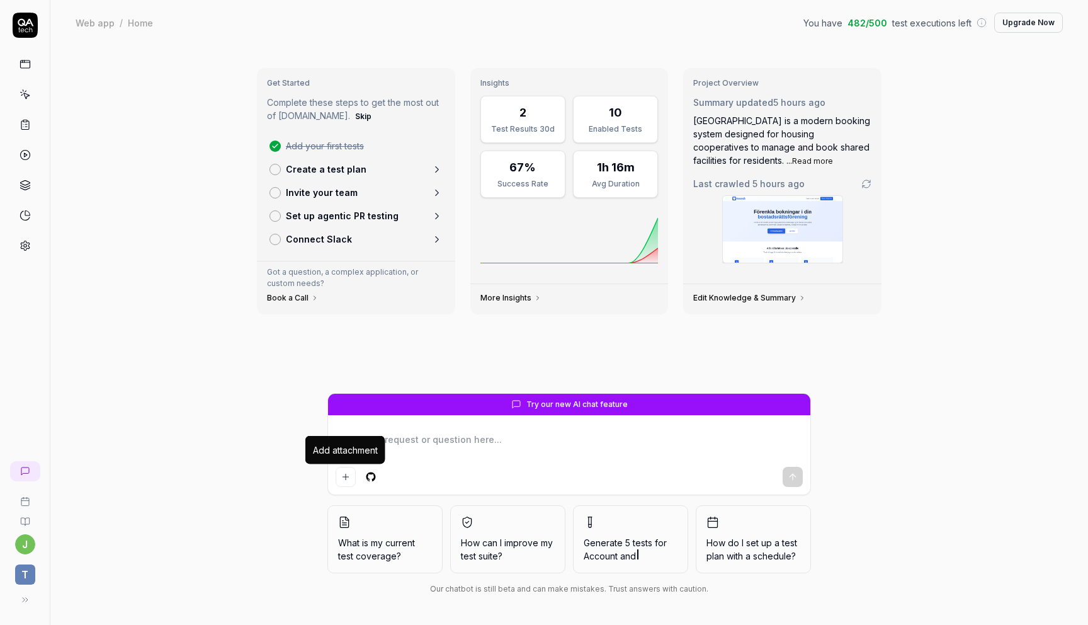
click at [379, 441] on div "Add attachment" at bounding box center [345, 450] width 80 height 28
click at [543, 406] on span "Try our new AI chat feature" at bounding box center [576, 404] width 101 height 11
click at [423, 445] on textarea at bounding box center [569, 445] width 467 height 31
type textarea "*"
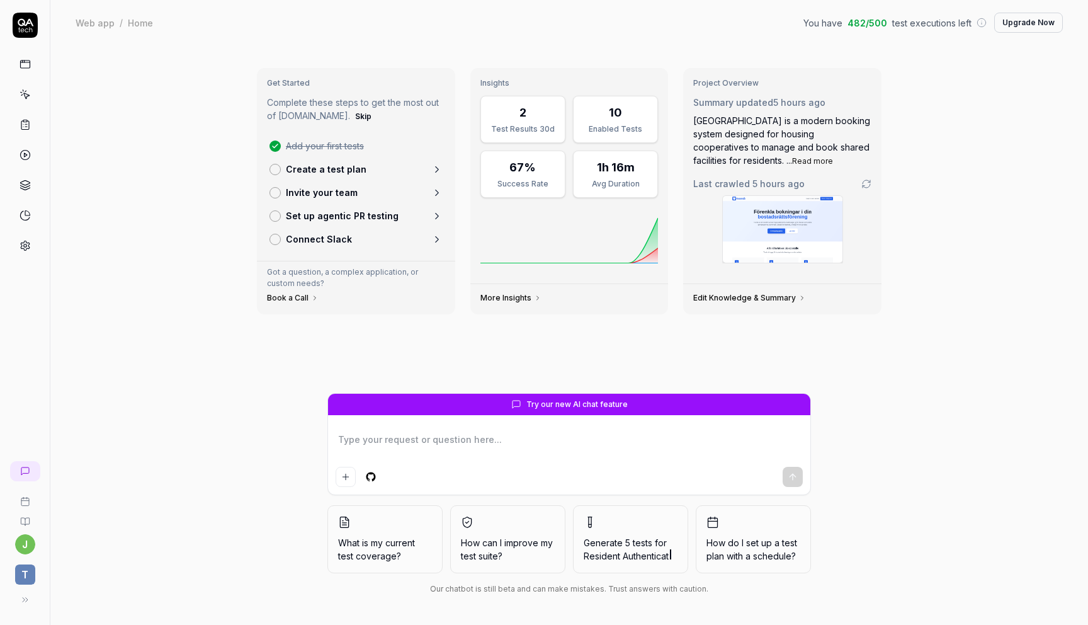
type textarea "k"
type textarea "*"
type textarea "ks"
type textarea "*"
type textarea "ksa"
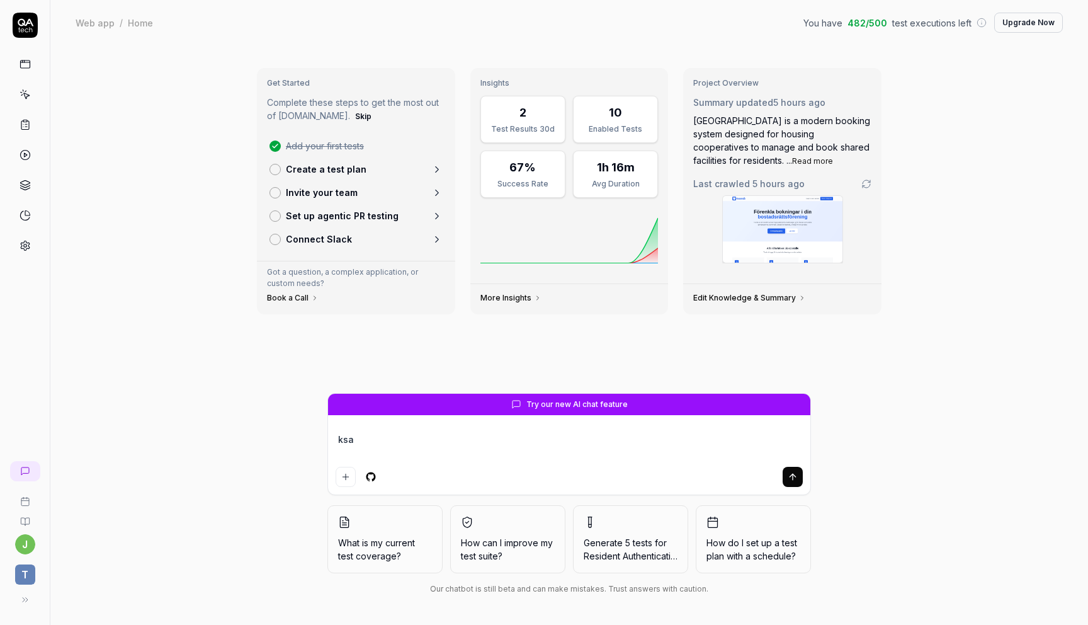
type textarea "*"
type textarea "ks"
type textarea "*"
type textarea "k"
type textarea "*"
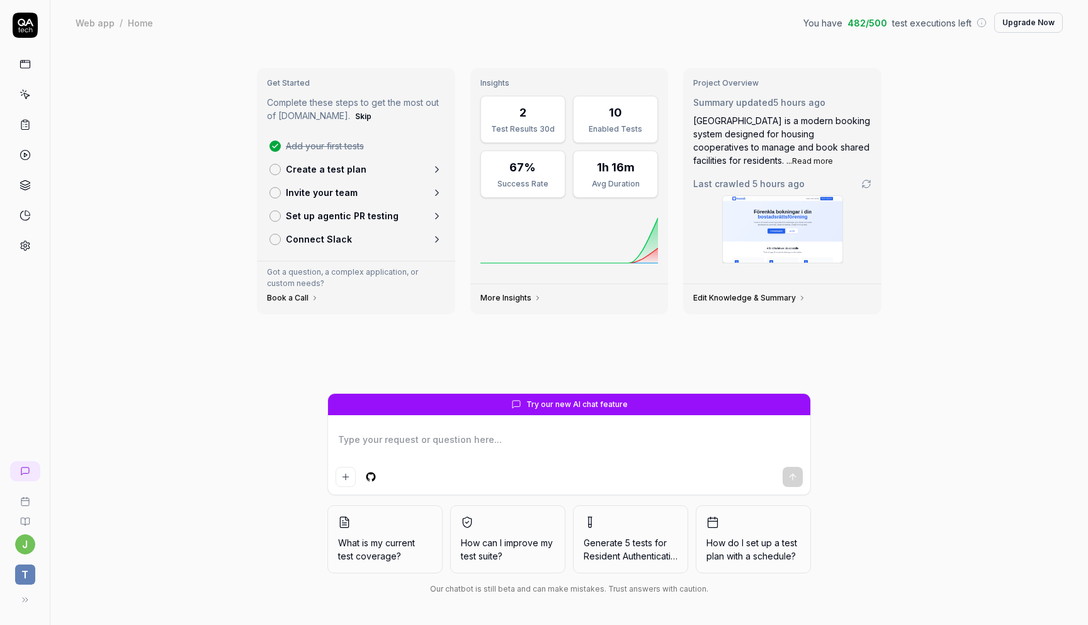
type textarea "*"
type textarea "sk"
type textarea "*"
type textarea "ska"
type textarea "*"
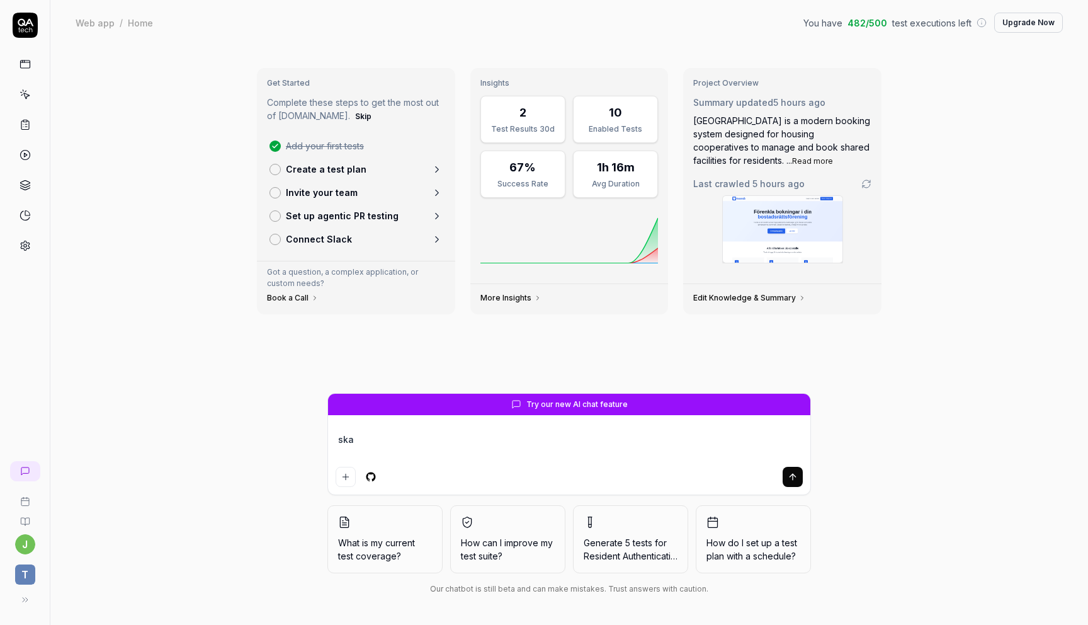
type textarea "skap"
type textarea "*"
type textarea "skapa"
type textarea "*"
type textarea "skapa"
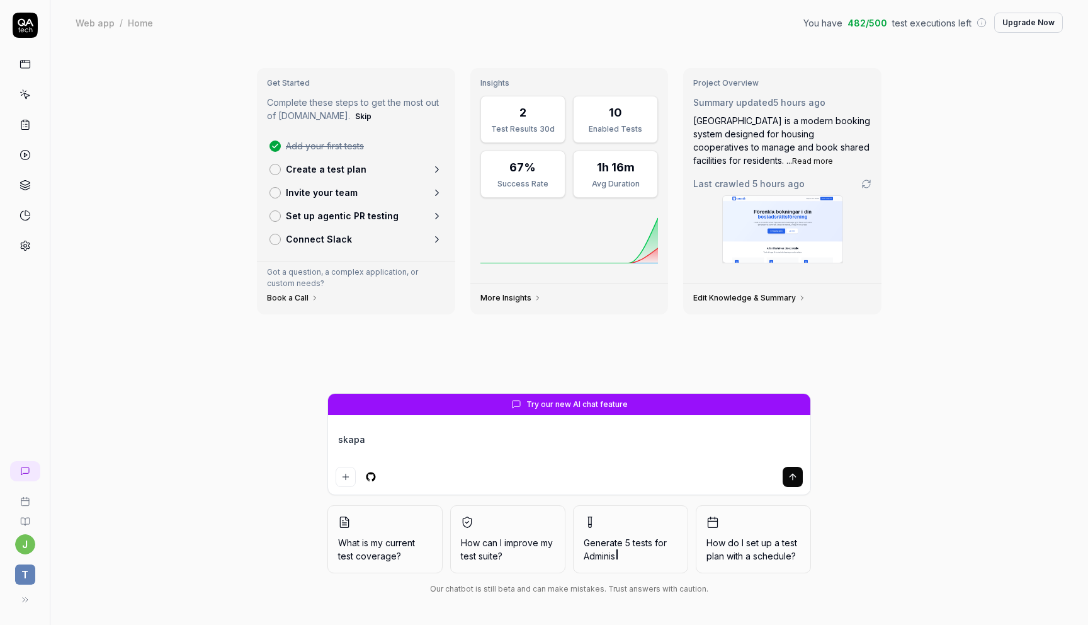
type textarea "*"
type textarea "skapa 5"
type textarea "*"
type textarea "skapa 5 s"
type textarea "*"
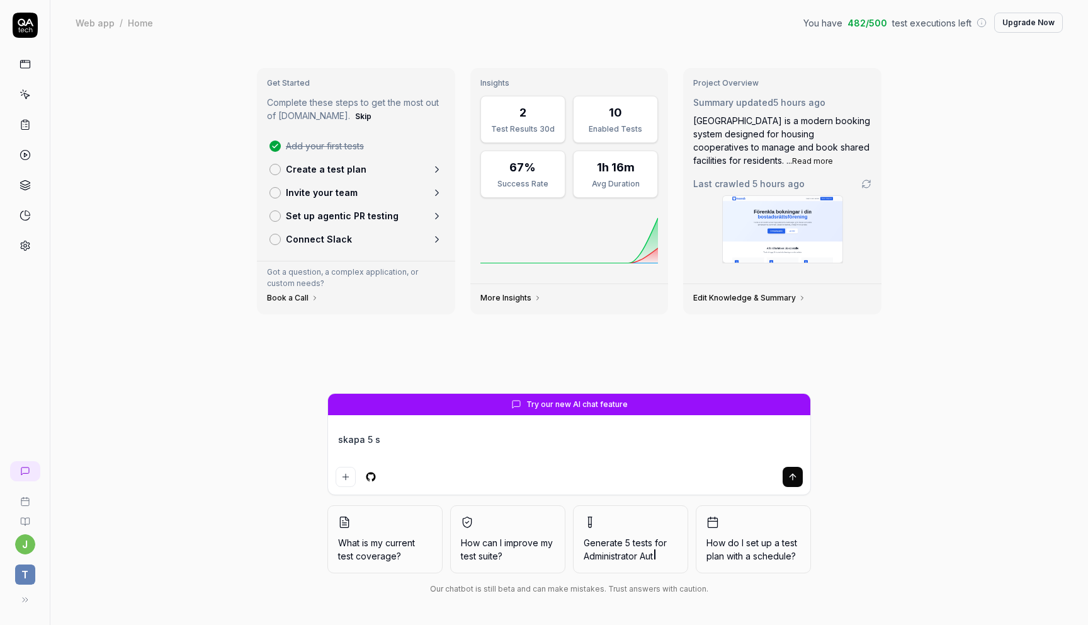
type textarea "skapa 5 st"
type textarea "*"
type textarea "skapa 5 st"
type textarea "*"
type textarea "skapa 5 st t"
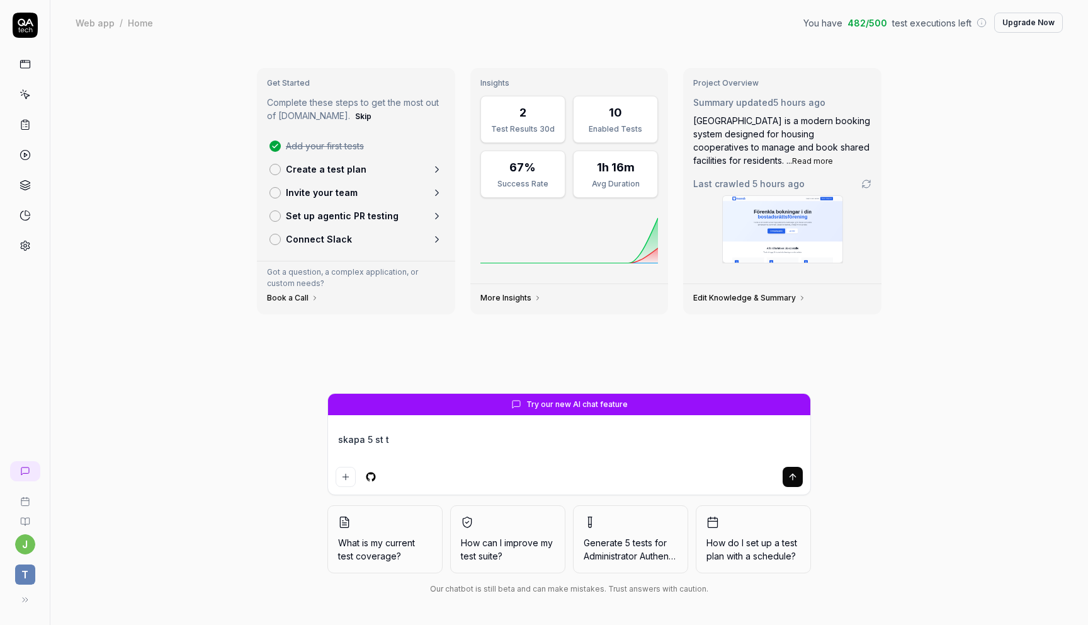
type textarea "*"
type textarea "skapa 5 st te"
type textarea "*"
type textarea "skapa 5 st tes"
type textarea "*"
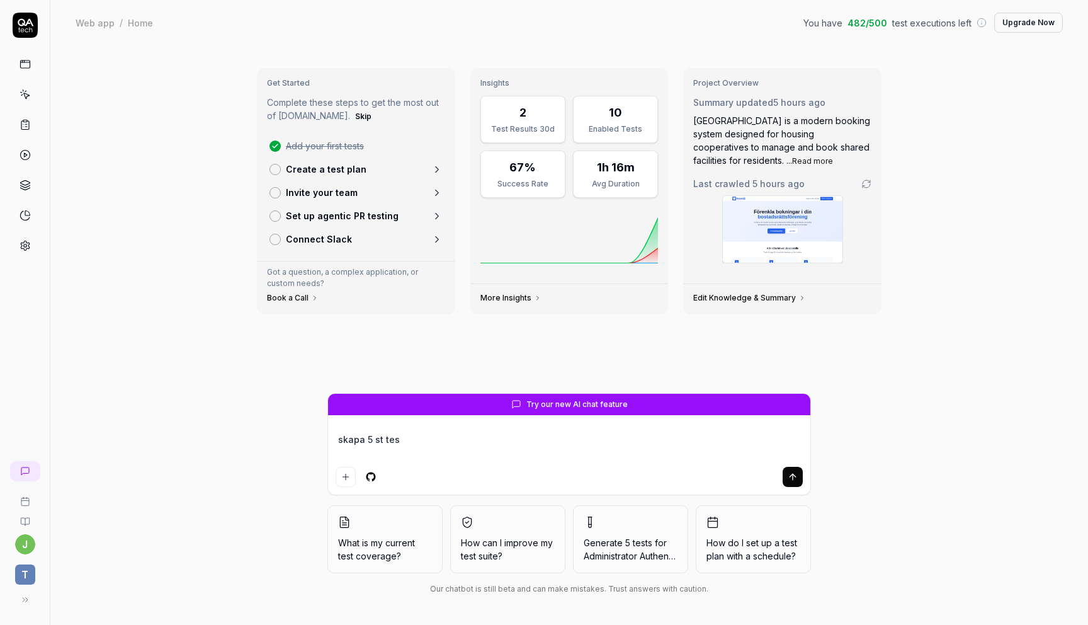
type textarea "skapa 5 st test"
type textarea "*"
type textarea "skapa 5 st teste"
type textarea "*"
type textarea "skapa 5 st tester"
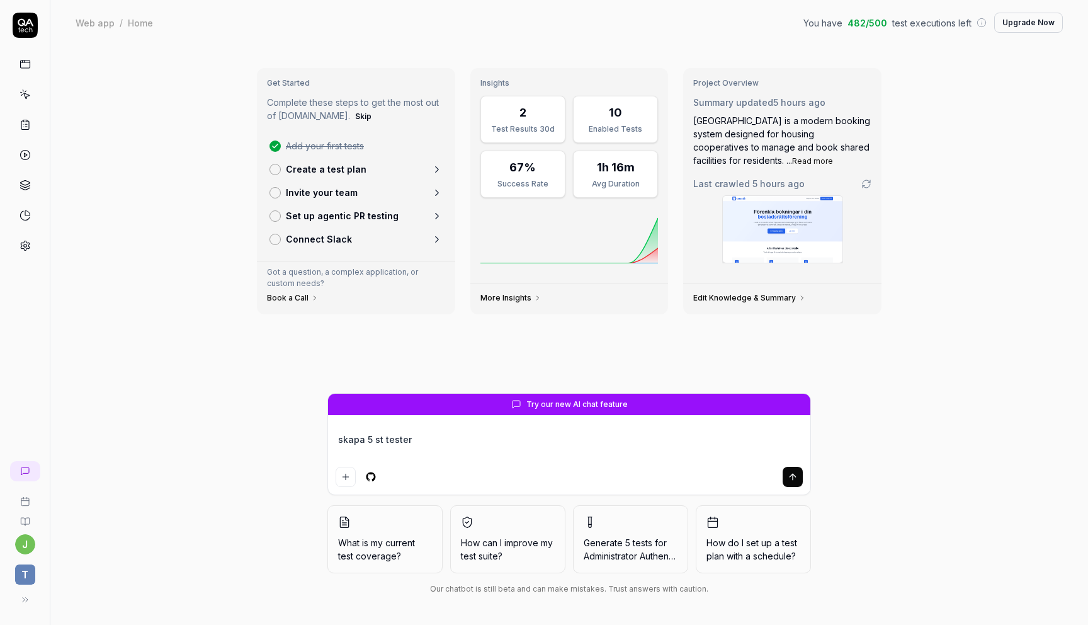
type textarea "*"
type textarea "skapa 5 st tester"
type textarea "*"
type textarea "skapa 5 st tester p"
type textarea "*"
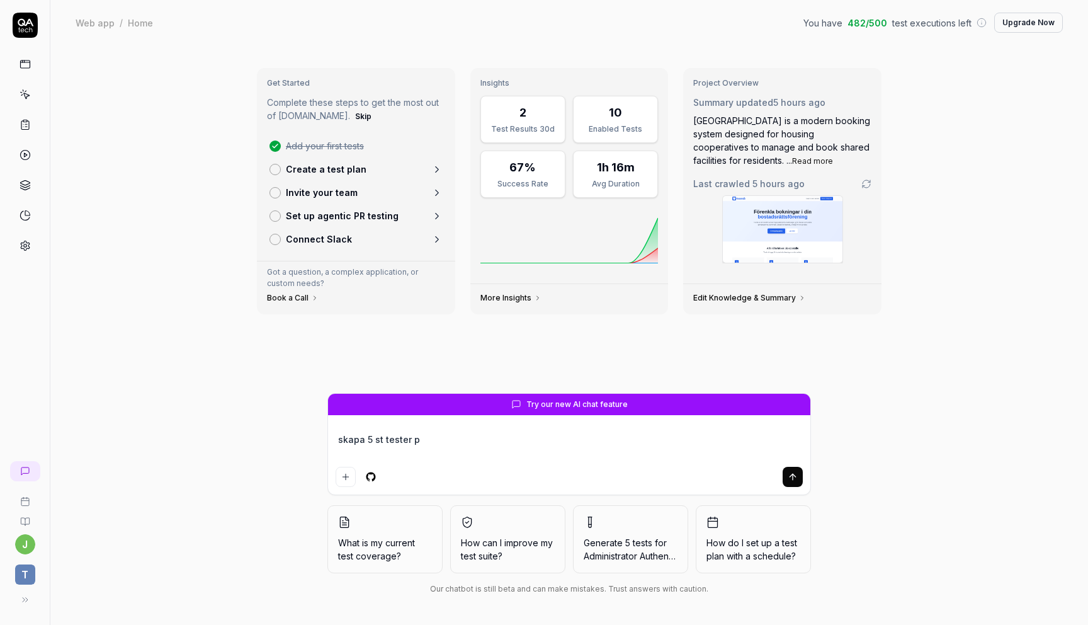
type textarea "skapa 5 st tester på"
type textarea "*"
type textarea "skapa 5 st tester på"
type textarea "*"
type textarea "skapa 5 st tester på s"
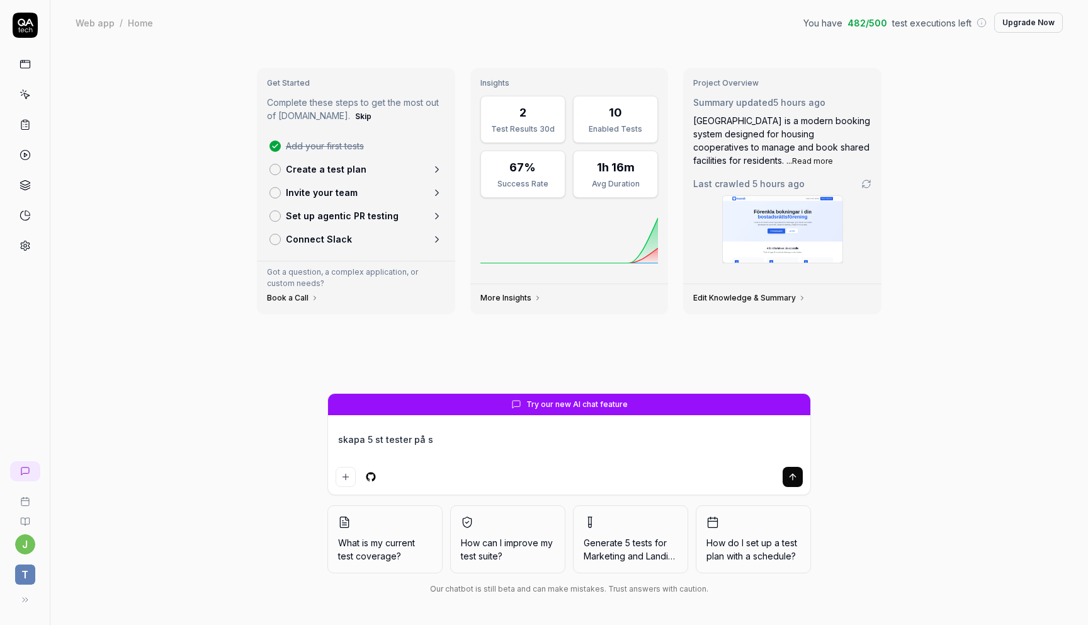
type textarea "*"
type textarea "skapa 5 st tester på sk"
type textarea "*"
type textarea "skapa 5 st tester på s"
type textarea "*"
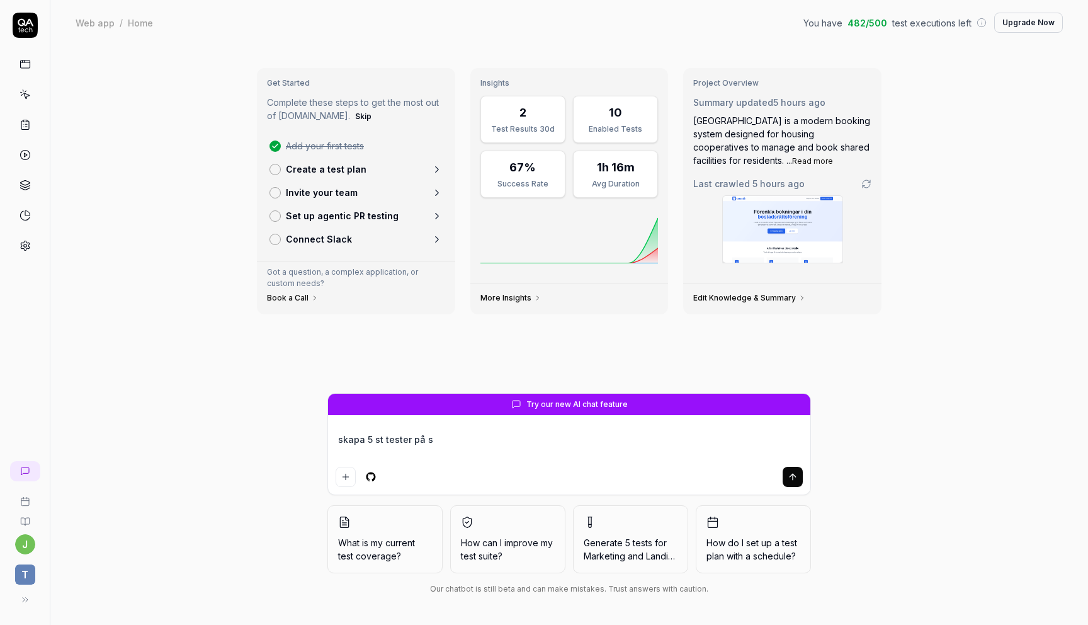
type textarea "skapa 5 st tester på"
type textarea "*"
type textarea "skapa 5 st tester på a"
type textarea "*"
type textarea "skapa 5 st tester på ad"
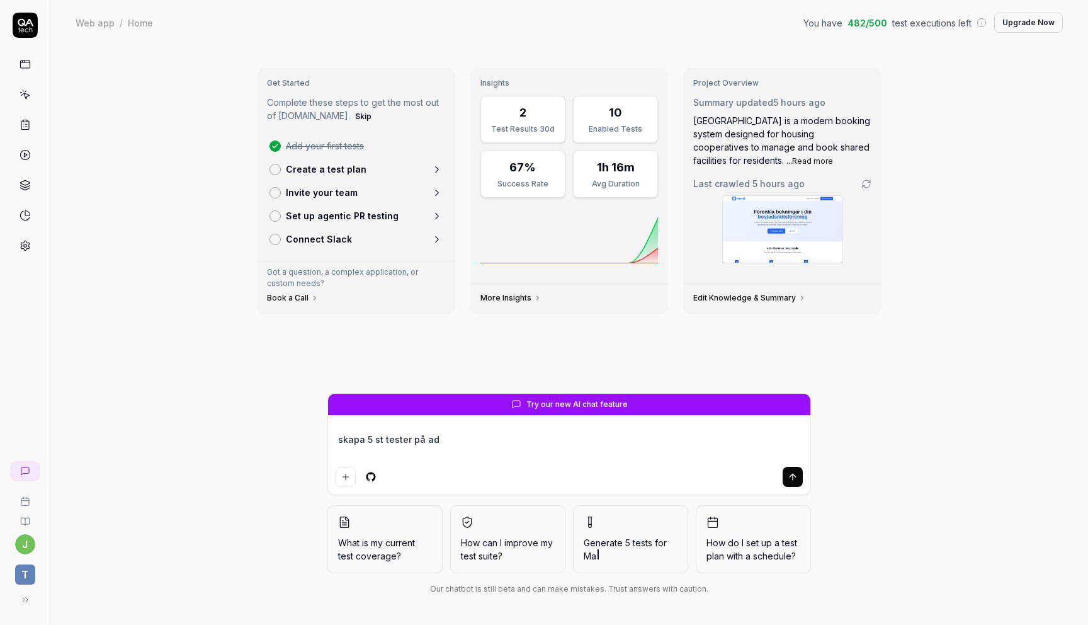
type textarea "*"
type textarea "skapa 5 st tester på a"
type textarea "*"
type textarea "skapa 5 st tester på"
type textarea "*"
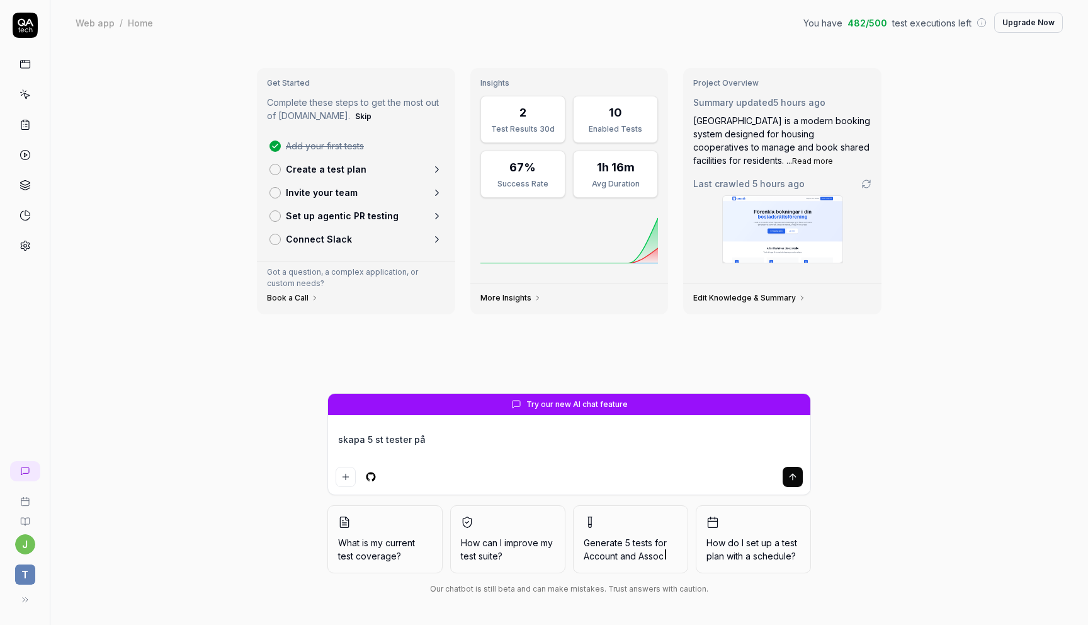
type textarea "skapa 5 st tester på"
type textarea "*"
type textarea "skapa 5 st tester p"
type textarea "*"
type textarea "skapa 5 st tester"
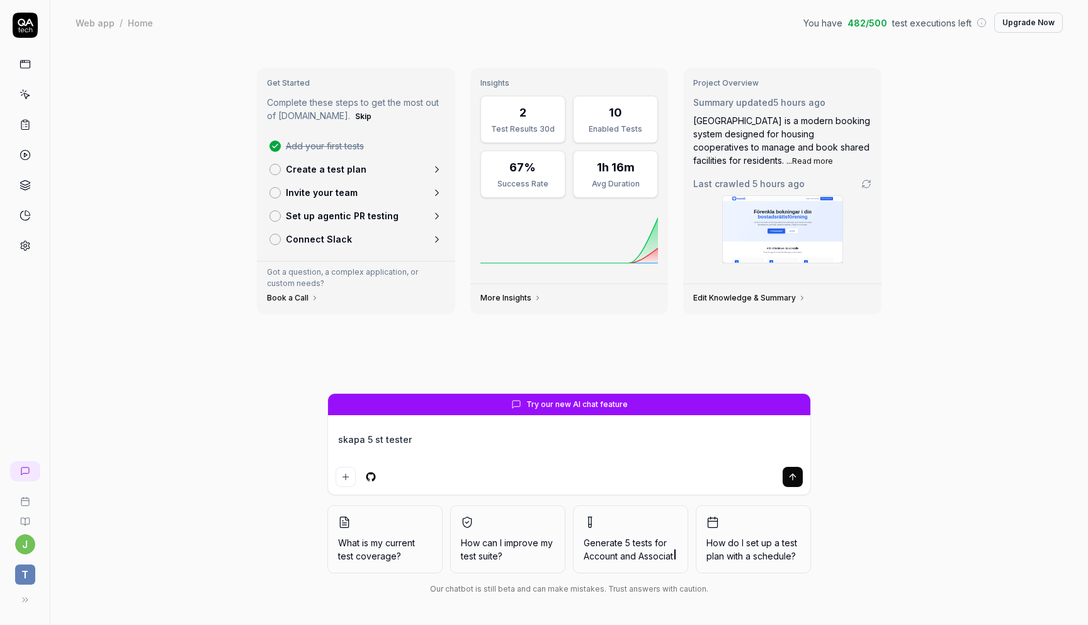
type textarea "*"
type textarea "skapa 5 st tester s"
type textarea "*"
type textarea "skapa 5 st tester so"
type textarea "*"
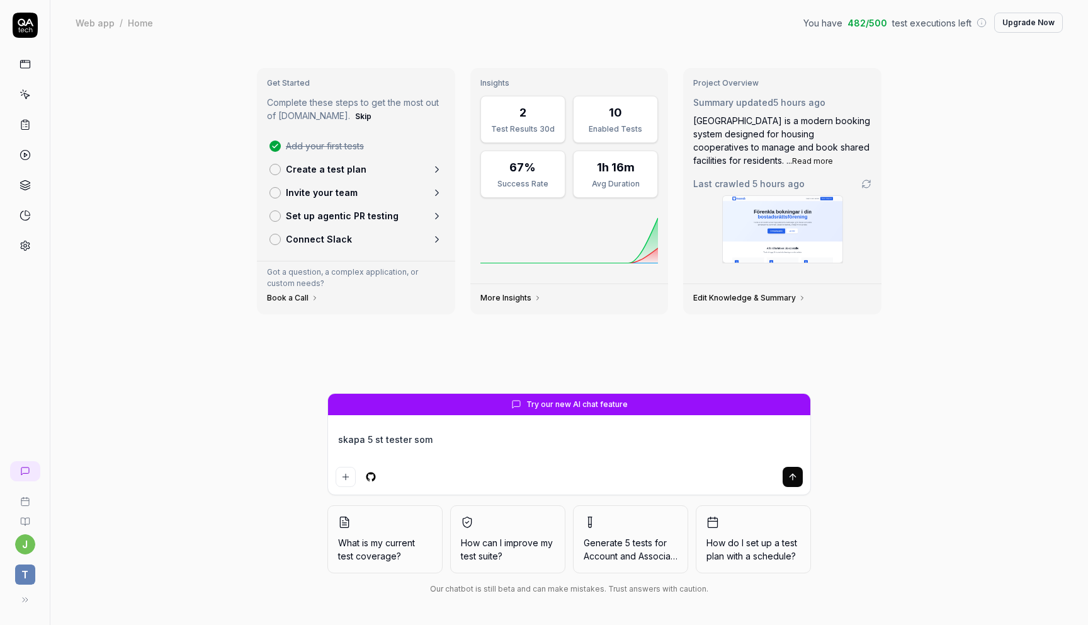
type textarea "skapa 5 st tester som"
type textarea "*"
type textarea "skapa 5 st tester som e"
type textarea "*"
type textarea "skapa 5 st tester som en"
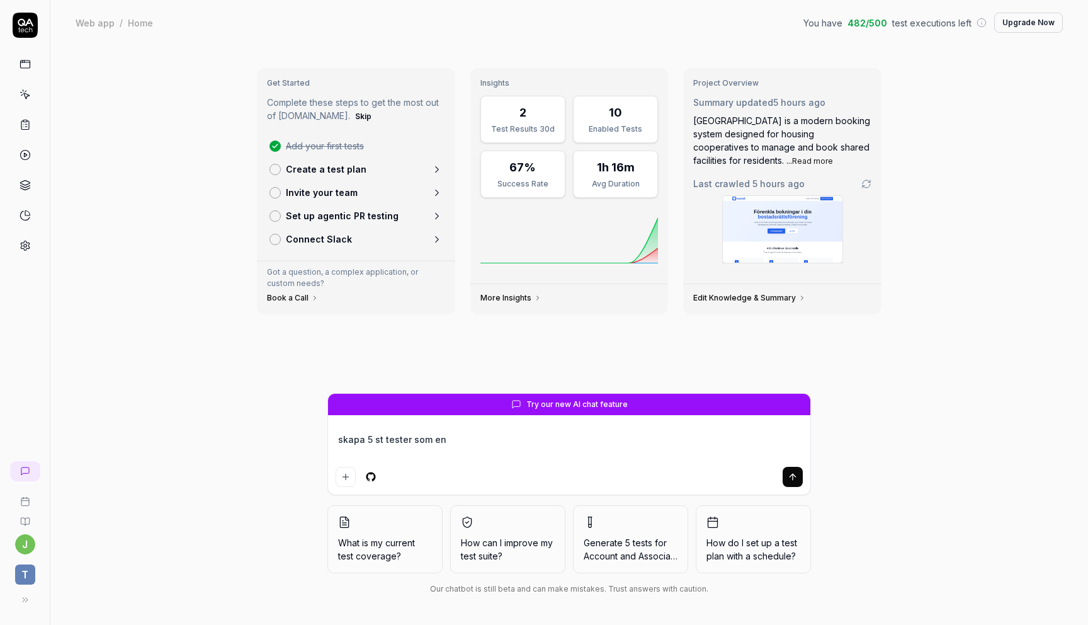
type textarea "*"
type textarea "skapa 5 st tester som en"
type textarea "*"
type textarea "skapa 5 st tester som en a"
type textarea "*"
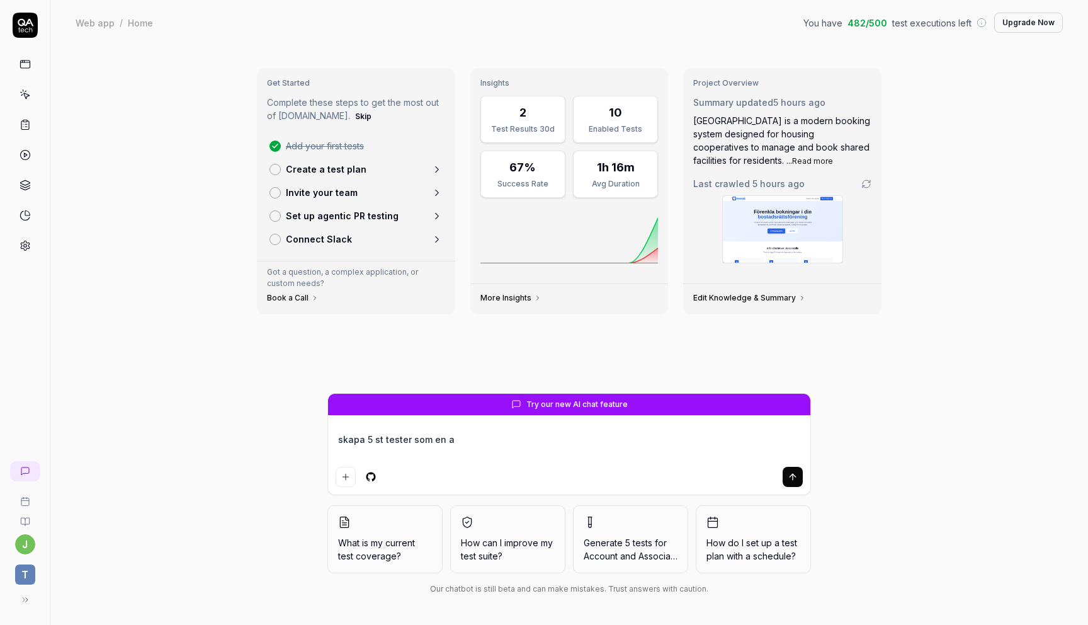
type textarea "skapa 5 st tester som en ad"
type textarea "*"
type textarea "skapa 5 st tester som en adm"
type textarea "*"
type textarea "skapa 5 st tester som en admi"
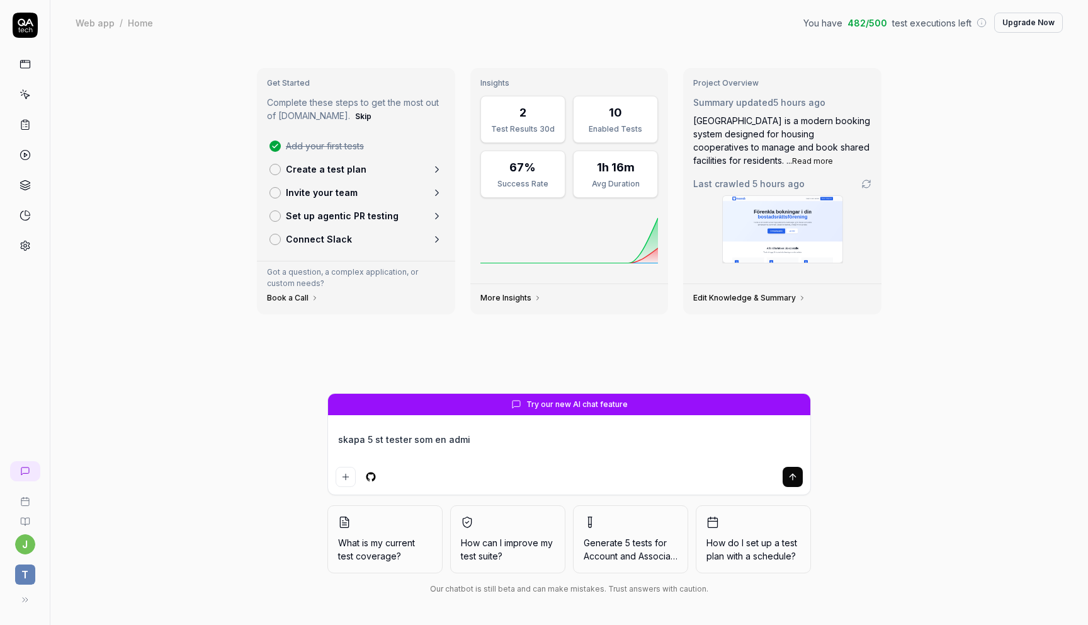
type textarea "*"
type textarea "skapa 5 st tester som en admin"
type textarea "*"
type textarea "skapa 5 st tester som en admin"
type textarea "*"
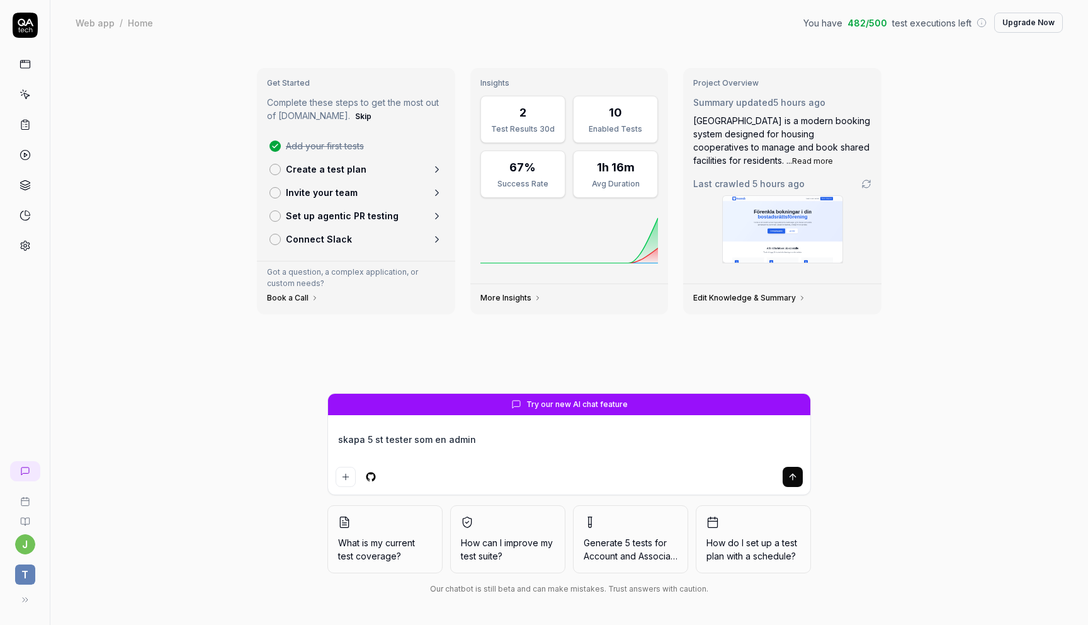
type textarea "skapa 5 st tester som en admin k"
type textarea "*"
type textarea "skapa 5 st tester som en admin ka"
type textarea "*"
type textarea "skapa 5 st tester som en admin kan"
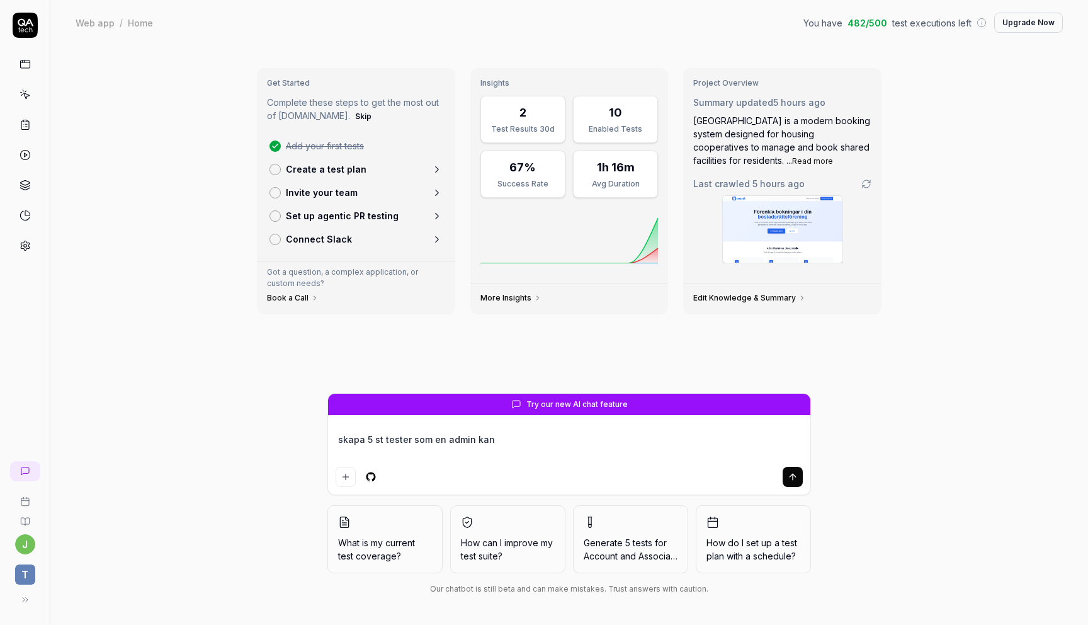
type textarea "*"
type textarea "skapa 5 st tester som en admin kan"
type textarea "*"
type textarea "skapa 5 st tester som en admin kan g"
type textarea "*"
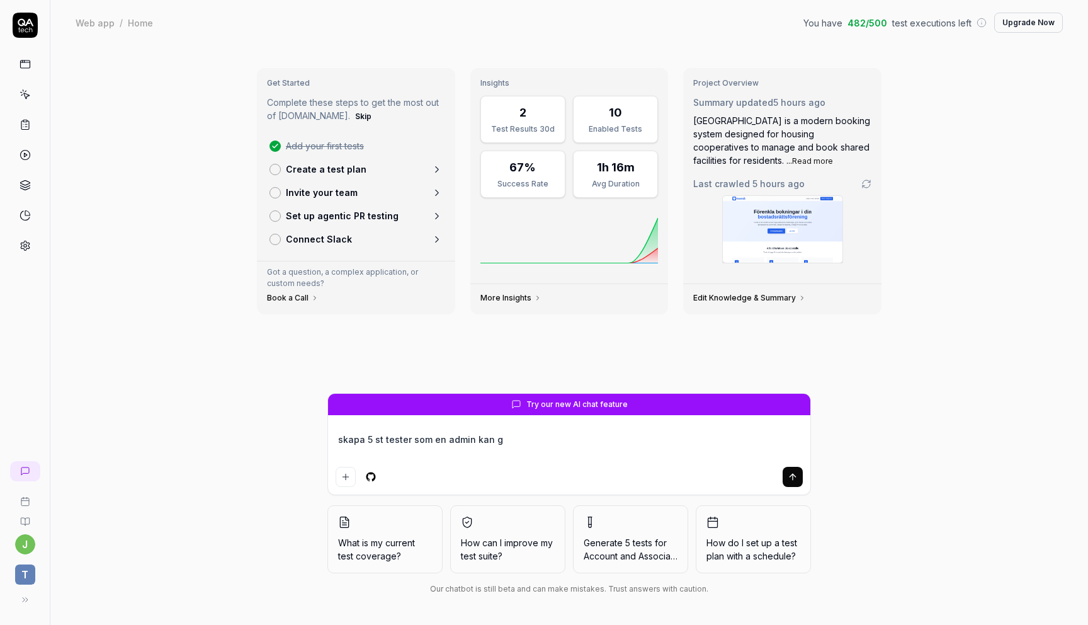
type textarea "skapa 5 st tester som en admin kan gö"
type textarea "*"
type textarea "skapa 5 st tester som en admin kan gör"
type textarea "*"
type textarea "skapa 5 st tester som en admin kan göra"
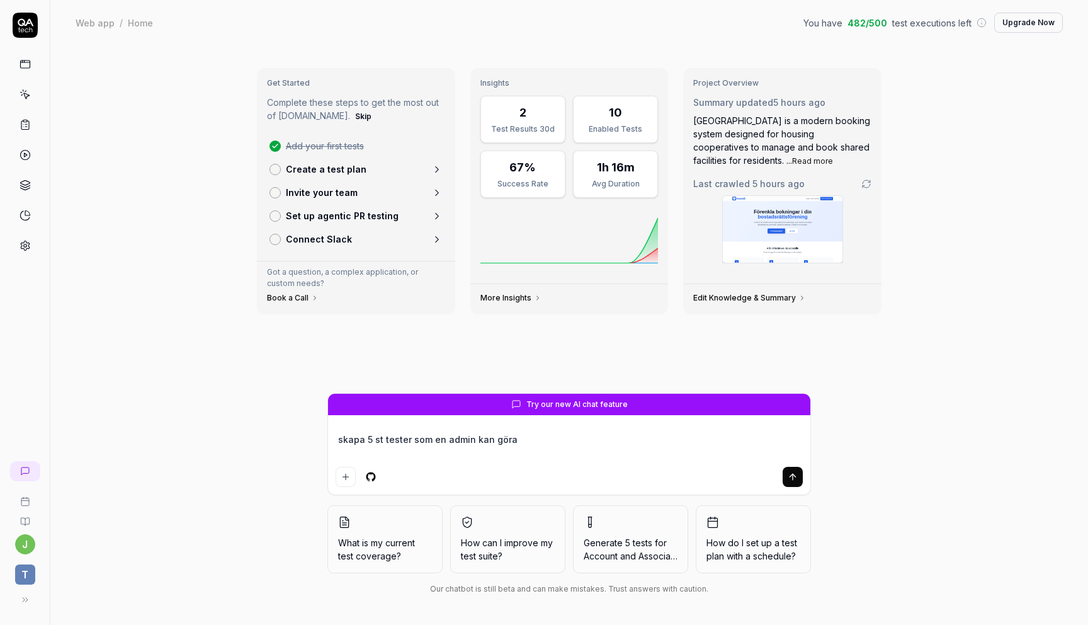
type textarea "*"
type textarea "skapa 5 st tester som en admin kan göra"
type textarea "*"
type textarea "skapa 5 st tester som en admin kan göra e"
type textarea "*"
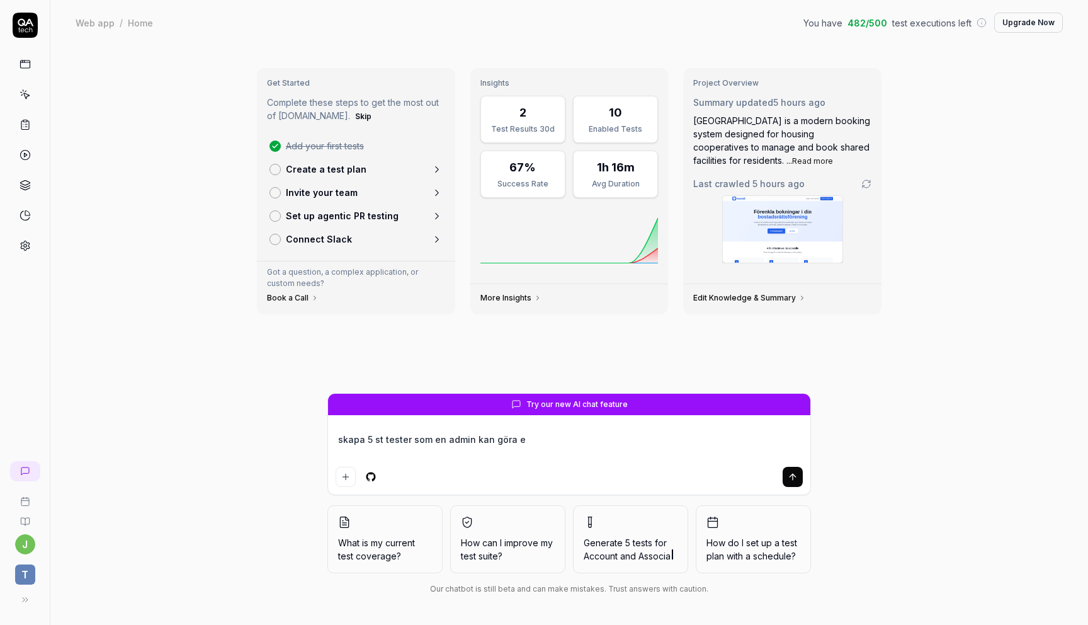
type textarea "skapa 5 st tester som en admin kan göra ef"
type textarea "*"
type textarea "skapa 5 st tester som en admin kan göra eff"
type textarea "*"
type textarea "skapa 5 st tester som en admin kan göra ef"
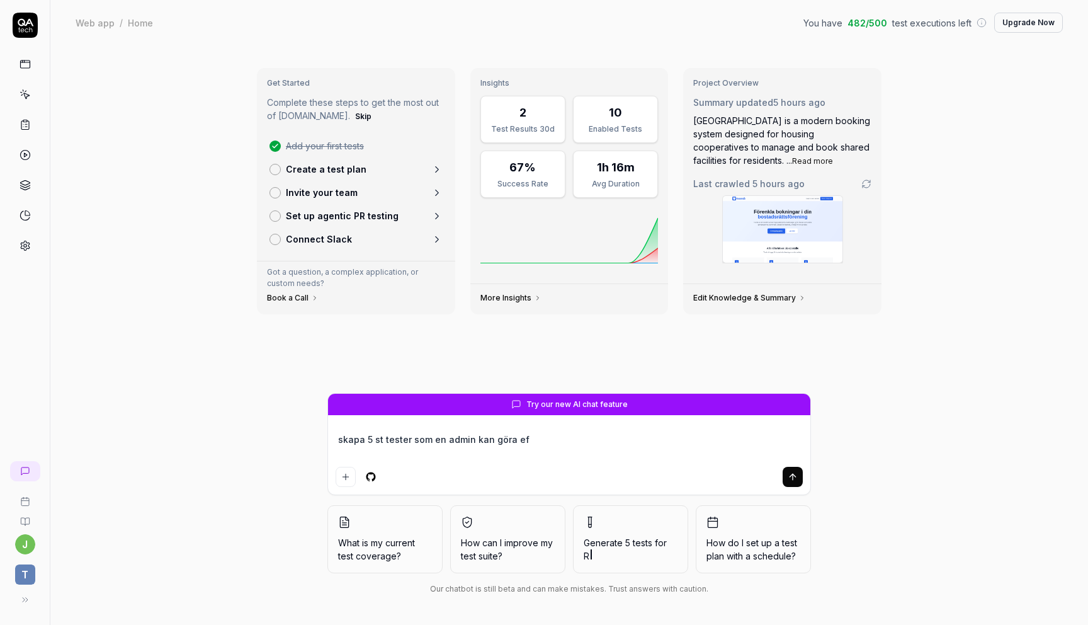
type textarea "*"
type textarea "skapa 5 st tester som en admin kan göra eft"
type textarea "*"
type textarea "skapa 5 st tester som en admin kan göra efte"
type textarea "*"
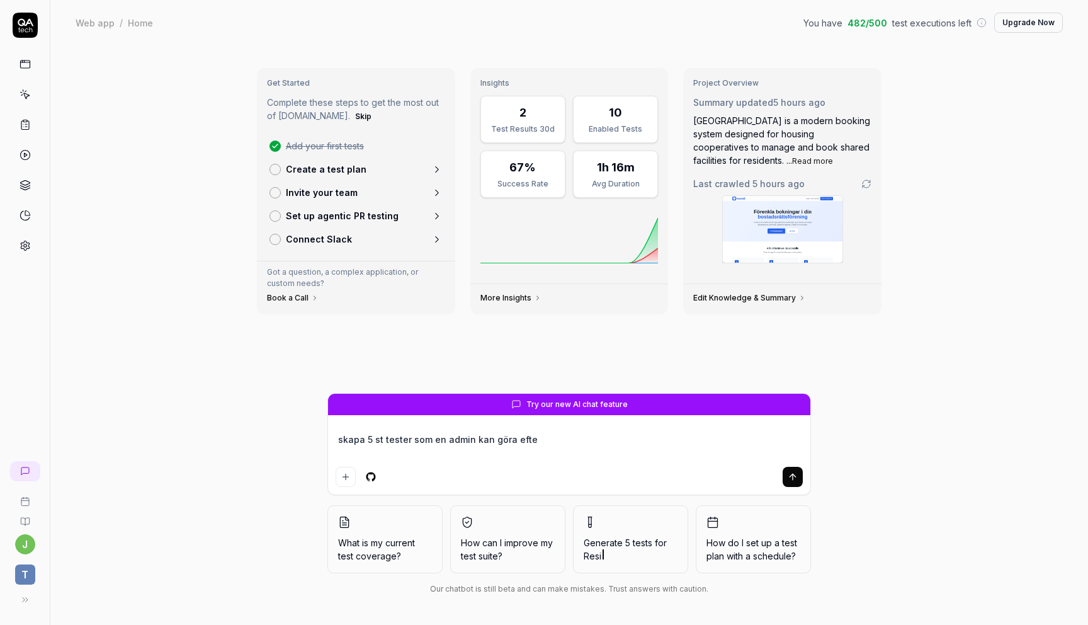
type textarea "skapa 5 st tester som en admin kan göra efter"
type textarea "*"
type textarea "skapa 5 st tester som en admin kan göra efter"
type textarea "*"
type textarea "skapa 5 st tester som en admin kan göra efter h"
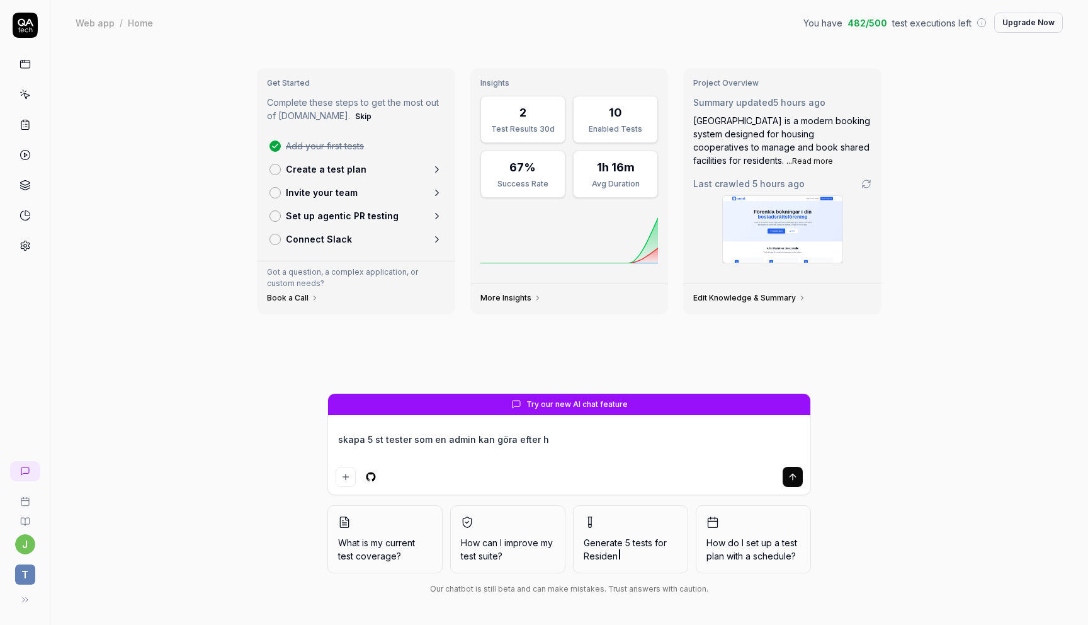
type textarea "*"
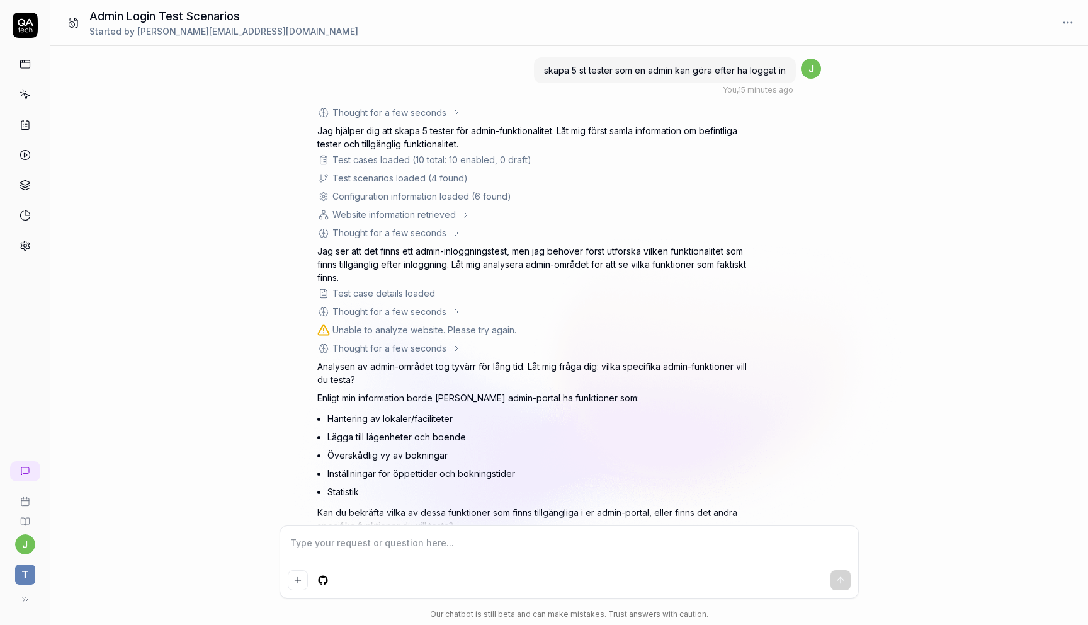
scroll to position [37, 0]
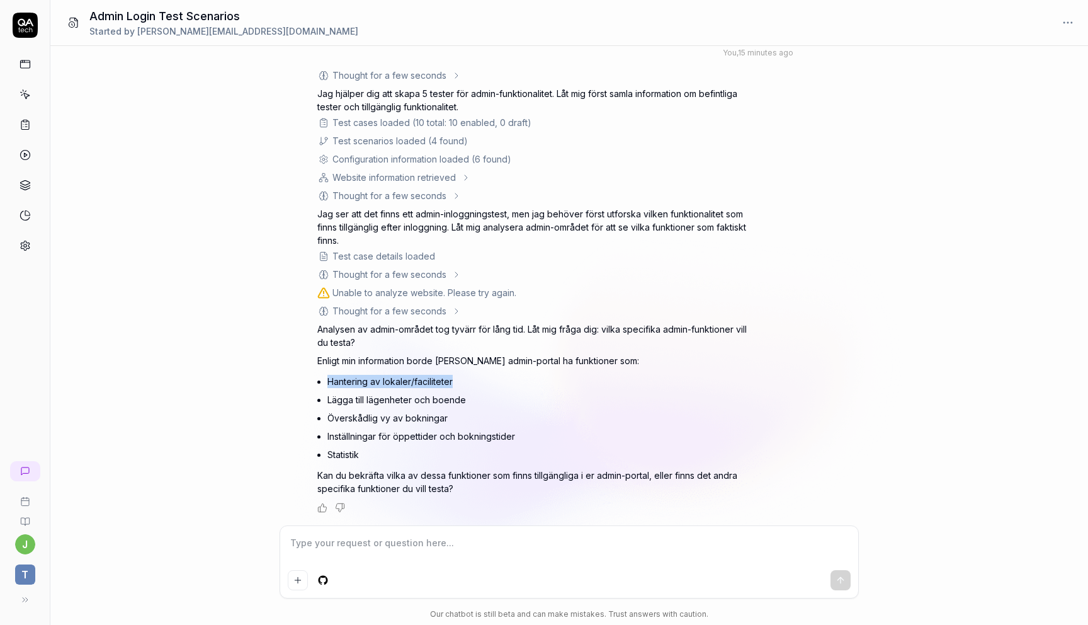
drag, startPoint x: 329, startPoint y: 382, endPoint x: 477, endPoint y: 382, distance: 148.0
click at [477, 382] on li "Hantering av lokaler/faciliteter" at bounding box center [542, 381] width 431 height 18
drag, startPoint x: 328, startPoint y: 400, endPoint x: 486, endPoint y: 400, distance: 157.4
click at [486, 400] on li "Lägga till lägenheter och boende" at bounding box center [542, 399] width 431 height 18
copy li "Lägga till lägenheter och boende"
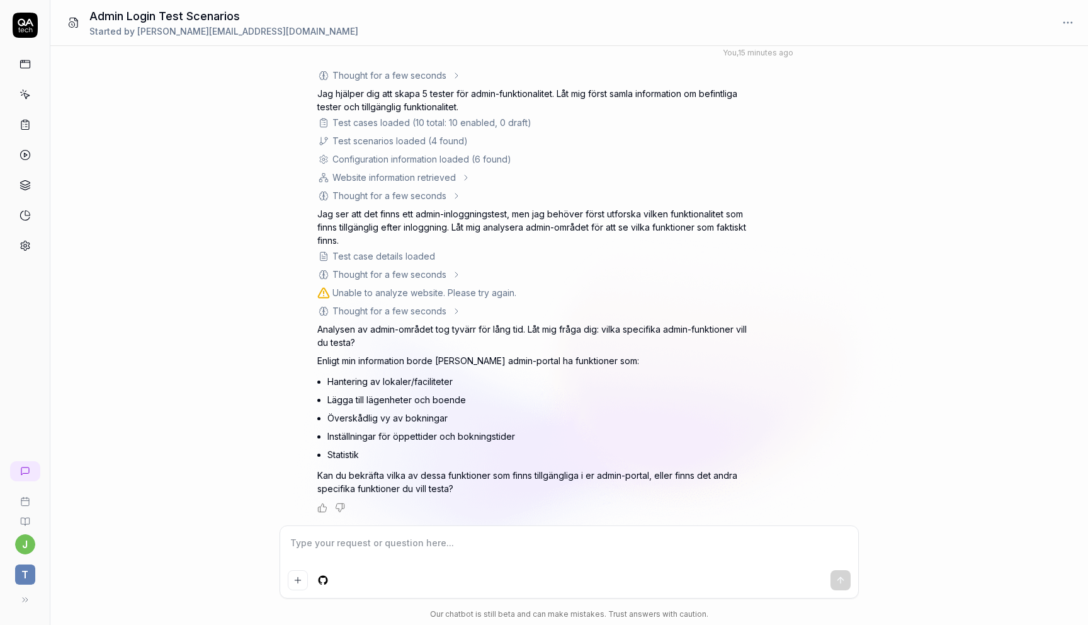
click at [382, 549] on textarea at bounding box center [569, 548] width 563 height 31
paste textarea "Lägga till lägenheter och boende"
drag, startPoint x: 327, startPoint y: 418, endPoint x: 485, endPoint y: 412, distance: 158.1
click at [485, 412] on div "Analysen av admin-området tog tyvärr för lång tid. Låt mig fråga dig: vilka spe…" at bounding box center [537, 408] width 441 height 173
copy li "Överskådlig vy av bokningar"
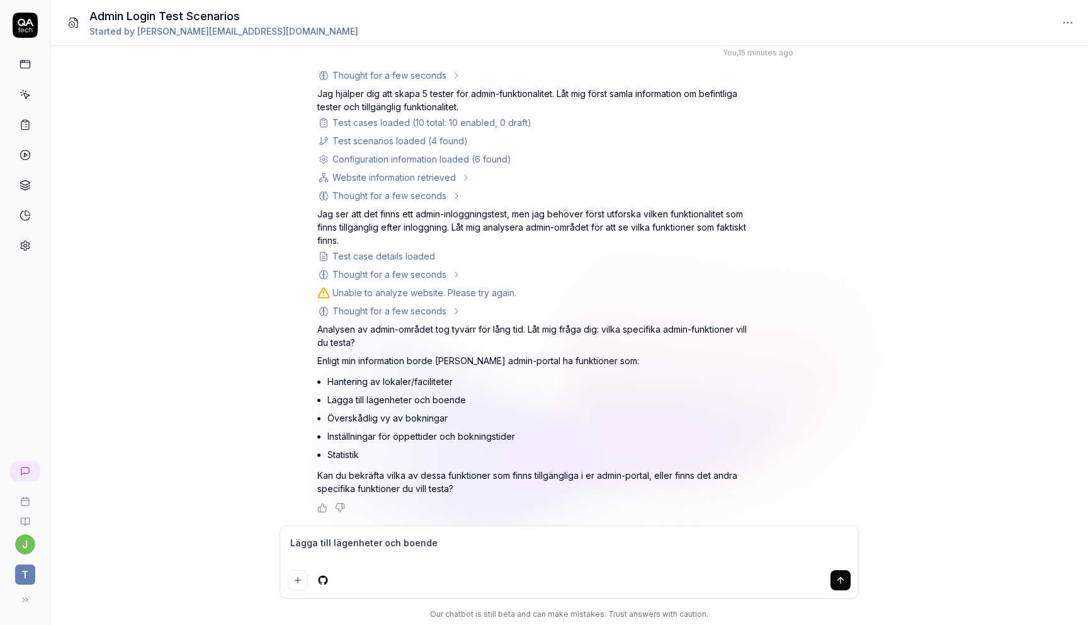
click at [449, 535] on textarea "Lägga till lägenheter och boende" at bounding box center [569, 548] width 563 height 31
click at [348, 542] on textarea "Lägga till lägenheter och boende" at bounding box center [569, 548] width 563 height 31
drag, startPoint x: 328, startPoint y: 435, endPoint x: 521, endPoint y: 436, distance: 193.3
click at [521, 436] on li "Inställningar för öppettider och bokningstider" at bounding box center [542, 436] width 431 height 18
copy li "Inställningar för öppettider och bokningstider"
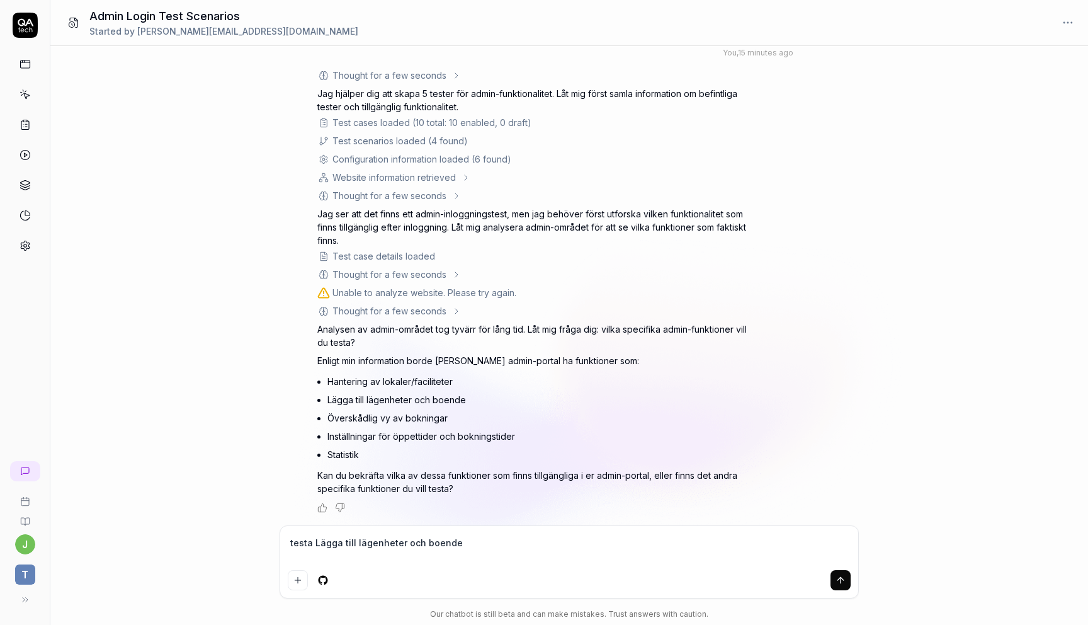
click at [390, 278] on div "Thought for a few seconds" at bounding box center [390, 274] width 114 height 13
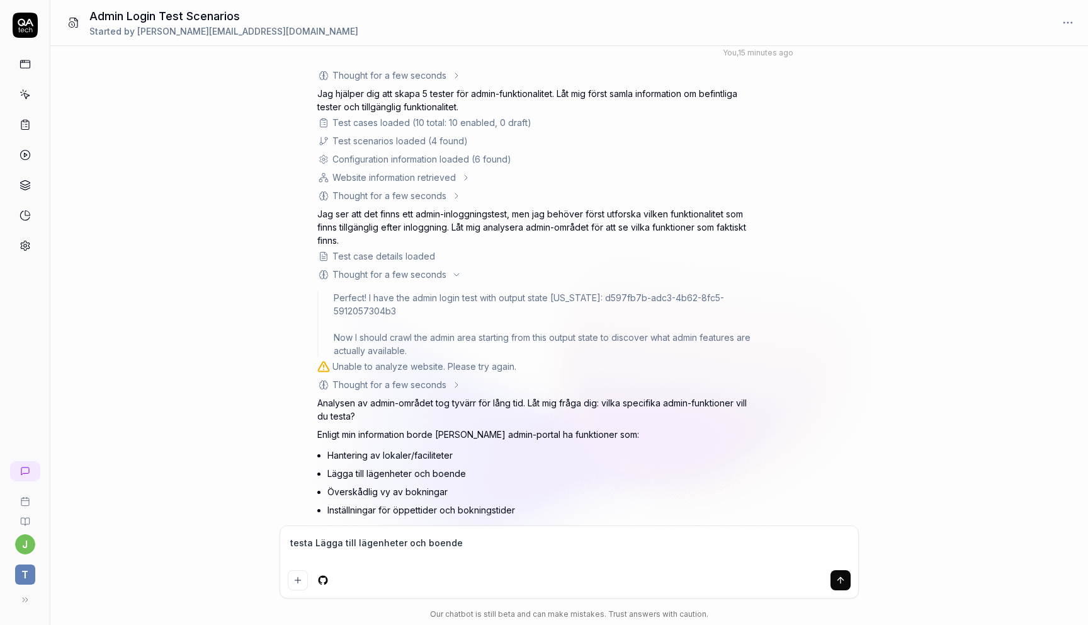
click at [392, 378] on div "Thought for a few seconds" at bounding box center [390, 384] width 114 height 13
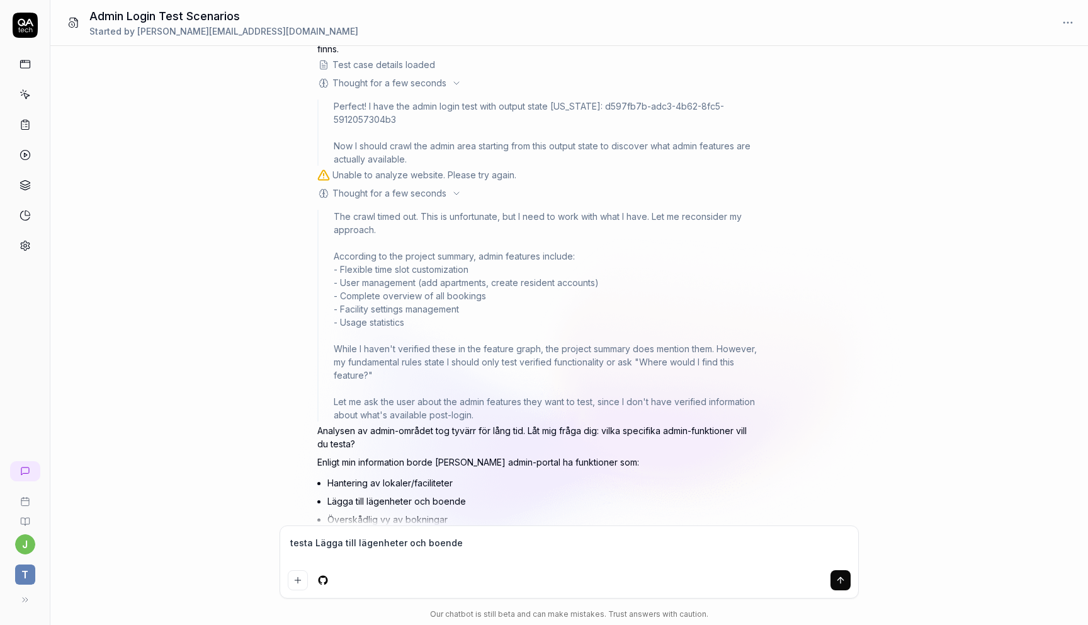
scroll to position [317, 0]
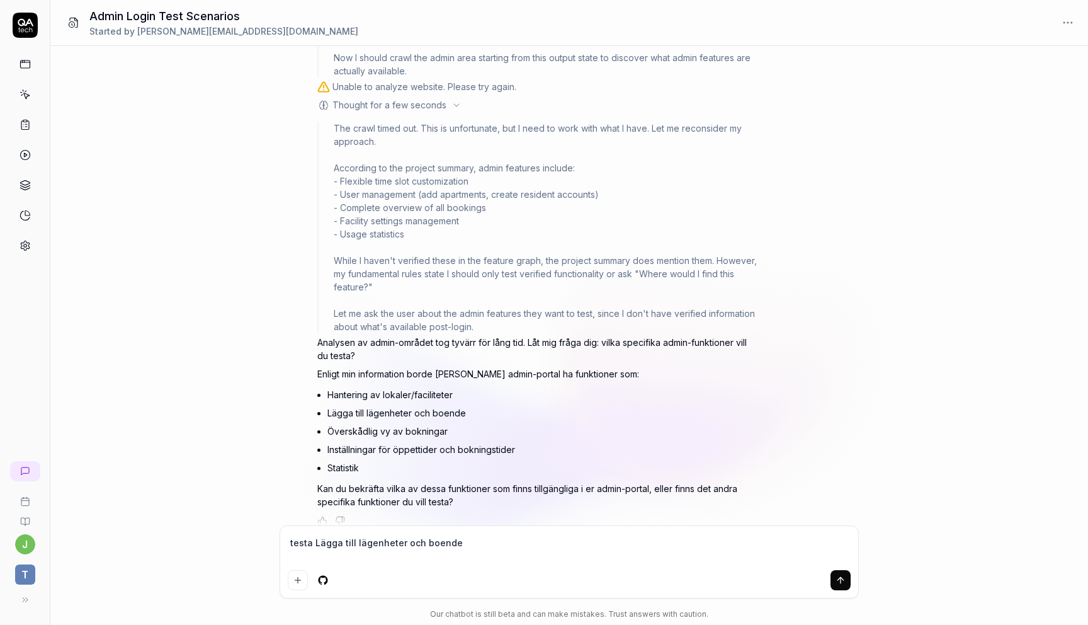
click at [624, 542] on textarea "testa Lägga till lägenheter och boende" at bounding box center [569, 548] width 563 height 31
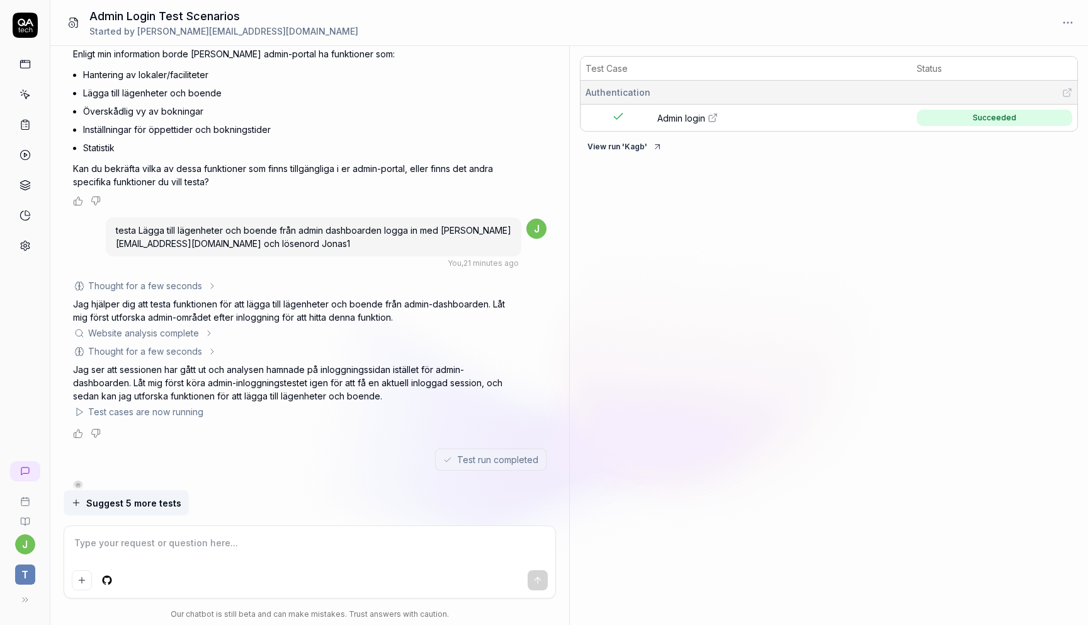
scroll to position [987, 0]
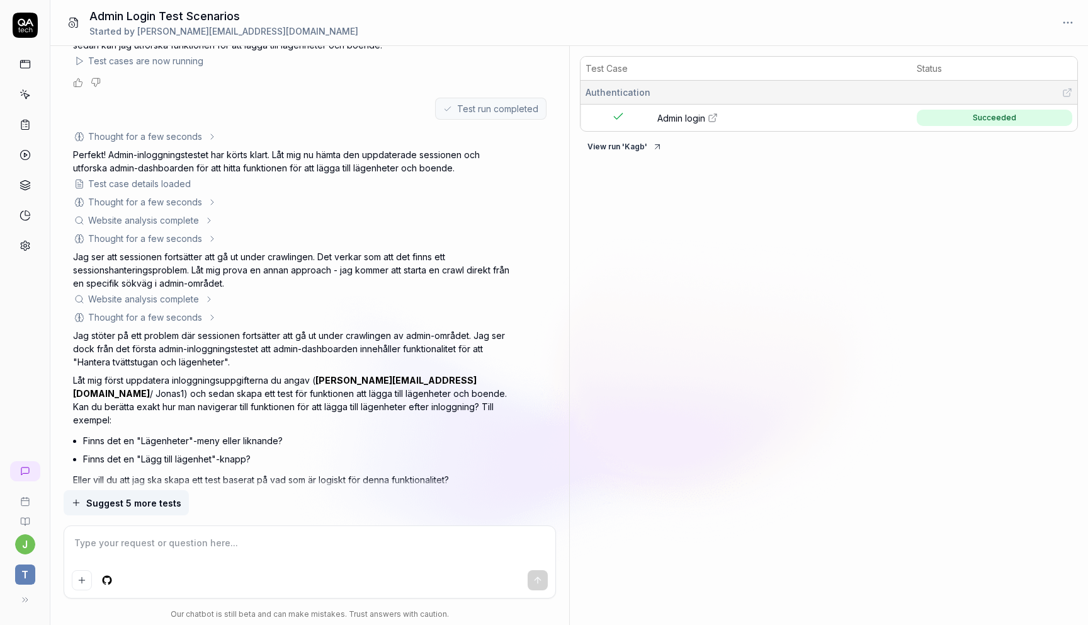
click at [153, 500] on span "Suggest 5 more tests" at bounding box center [133, 502] width 95 height 13
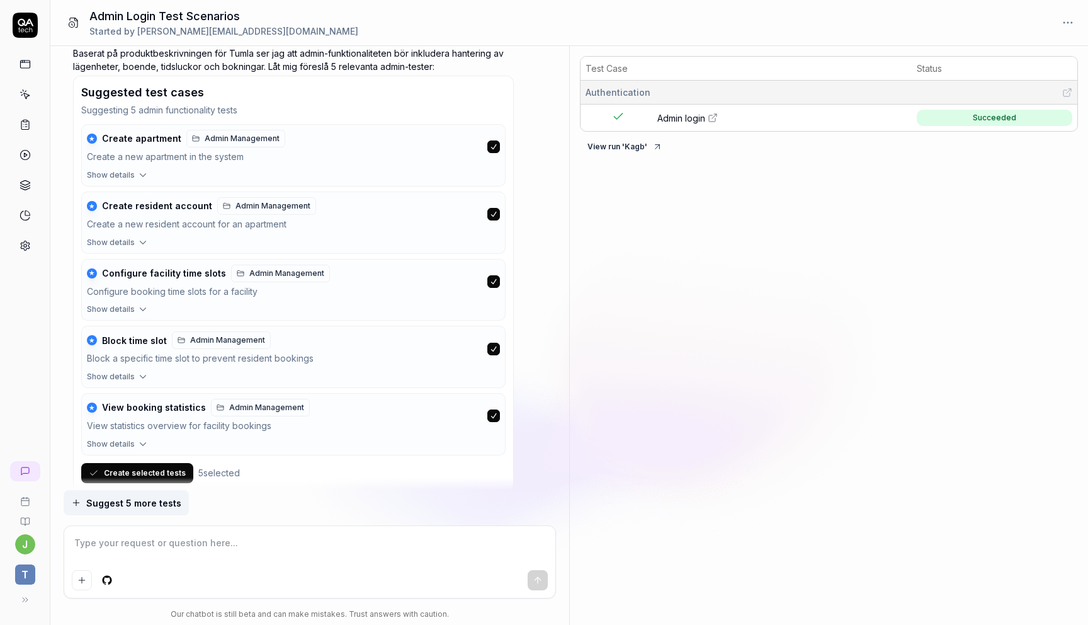
scroll to position [1593, 0]
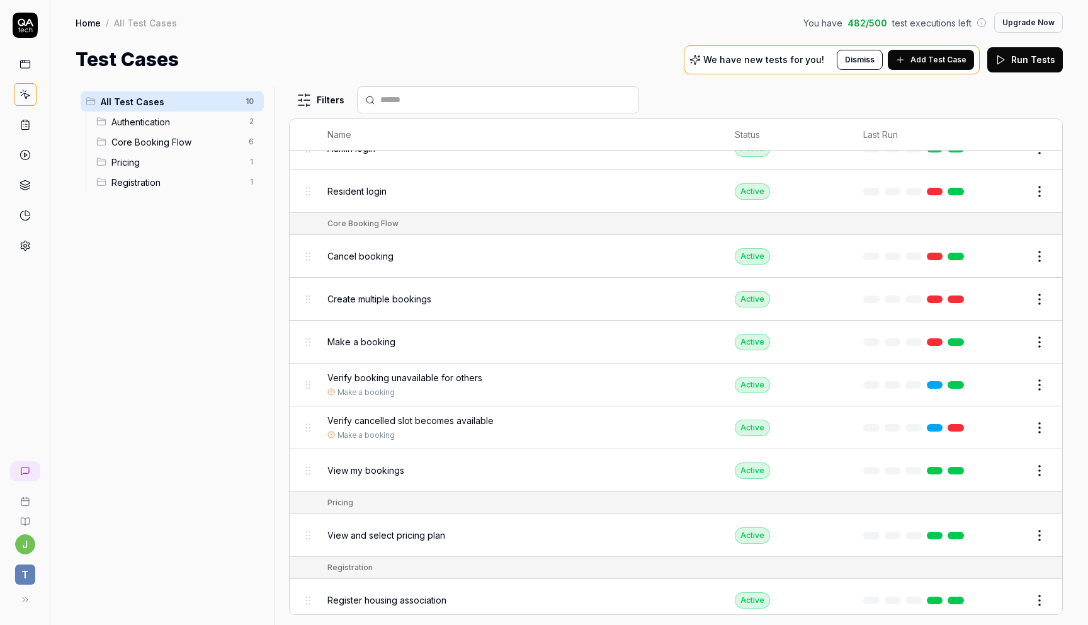
scroll to position [47, 0]
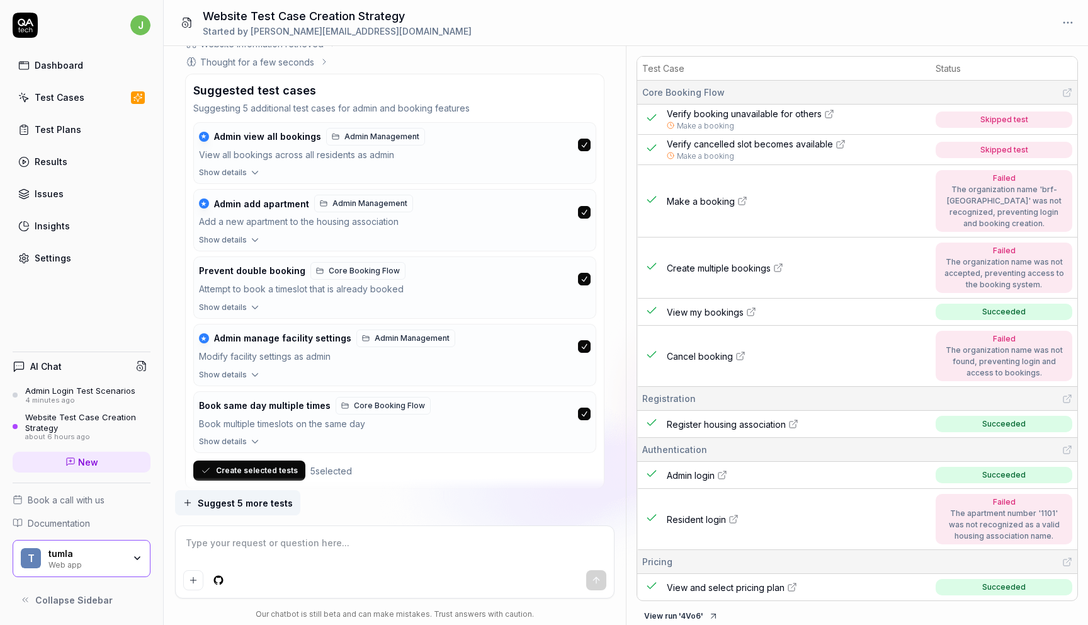
scroll to position [1, 0]
type textarea "*"
